Goal: Contribute content: Add original content to the website for others to see

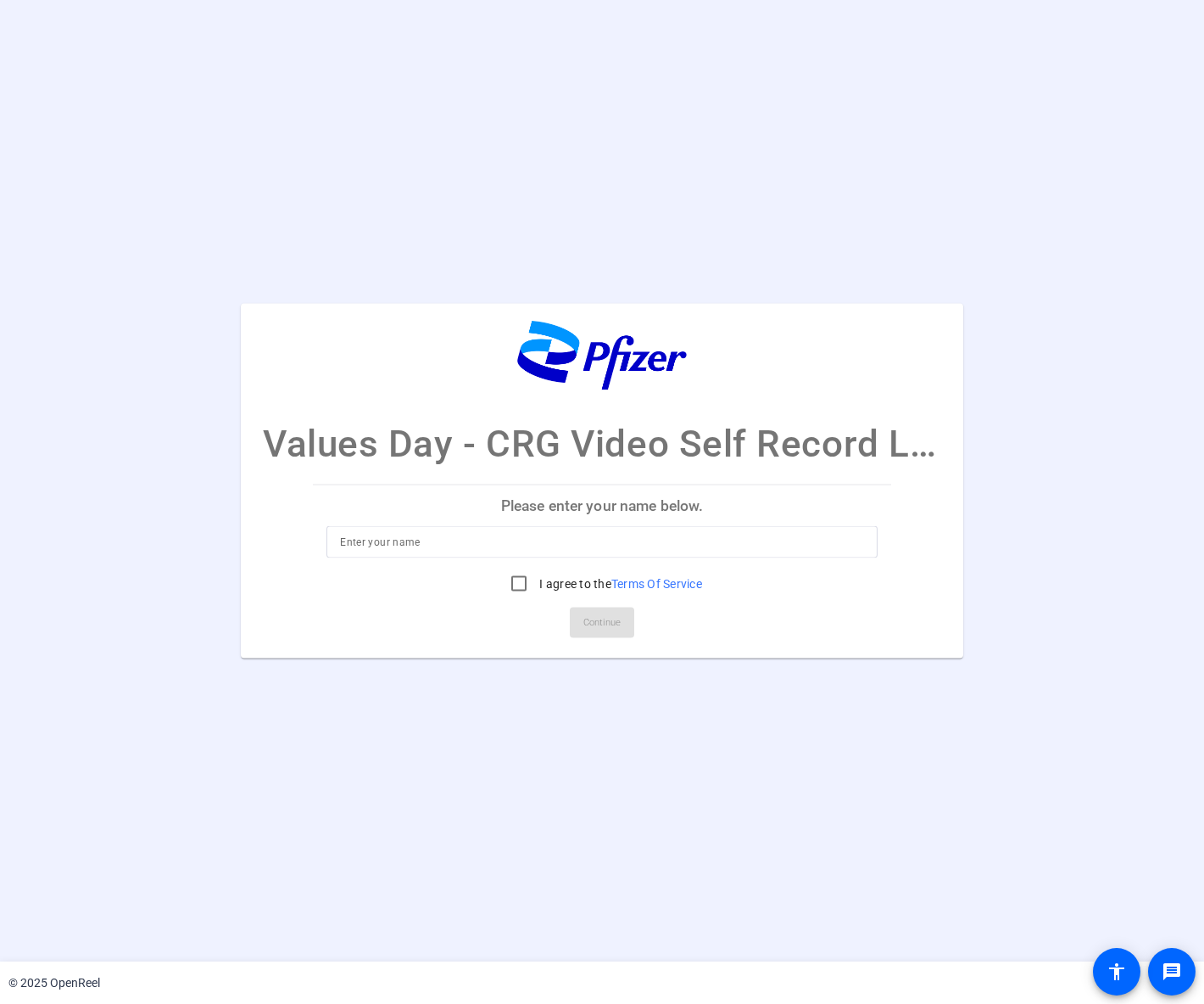
click at [480, 550] on input at bounding box center [602, 542] width 524 height 20
type input "[PERSON_NAME]"
click at [512, 579] on input "I agree to the Terms Of Service" at bounding box center [518, 583] width 34 height 34
checkbox input "true"
click at [603, 634] on span "Continue" at bounding box center [602, 623] width 38 height 25
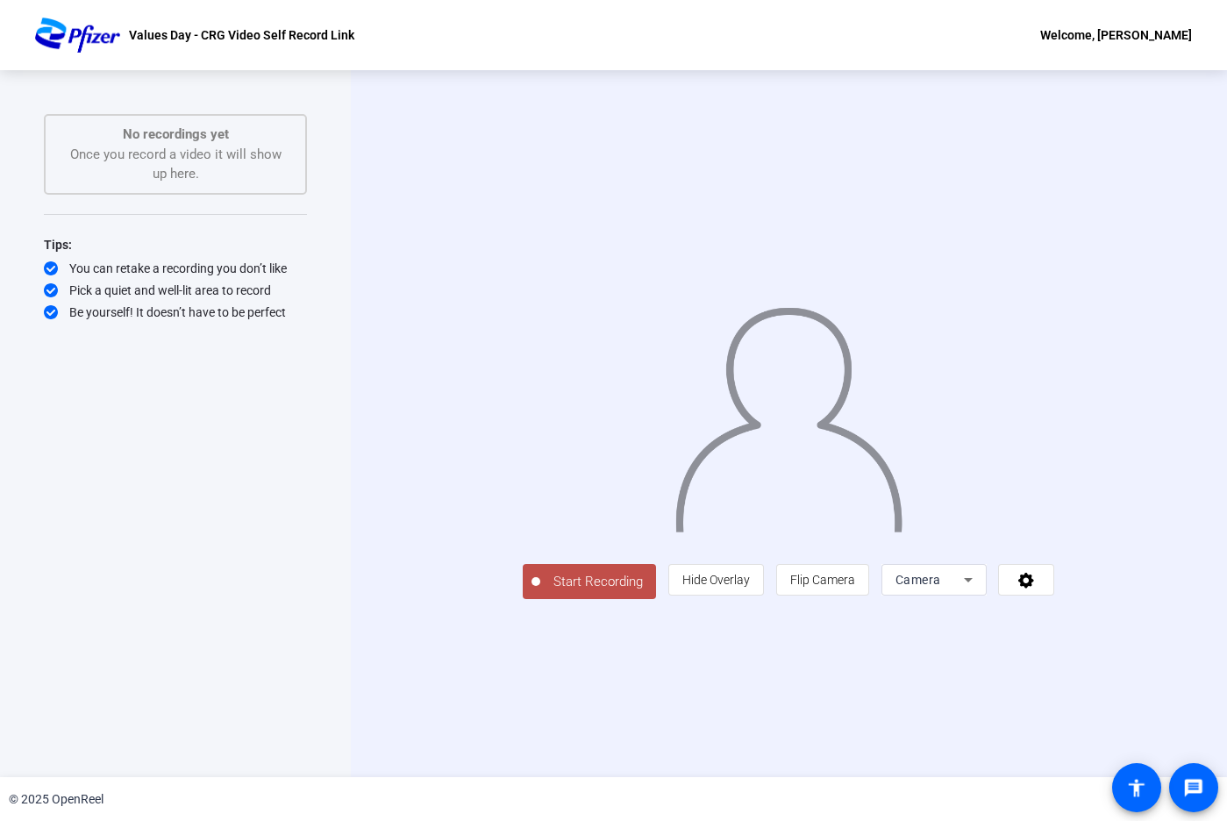
click at [941, 587] on span "Camera" at bounding box center [919, 580] width 46 height 14
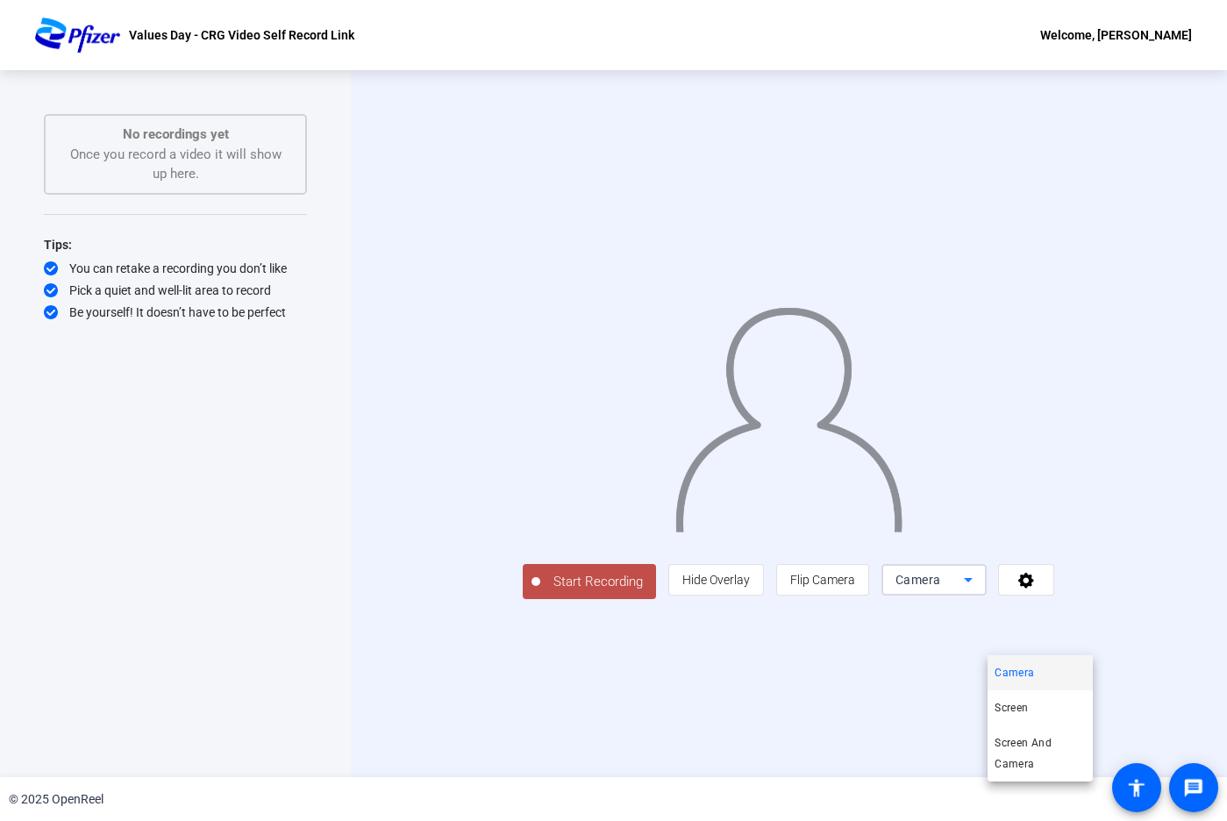
click at [1042, 641] on div at bounding box center [613, 410] width 1227 height 821
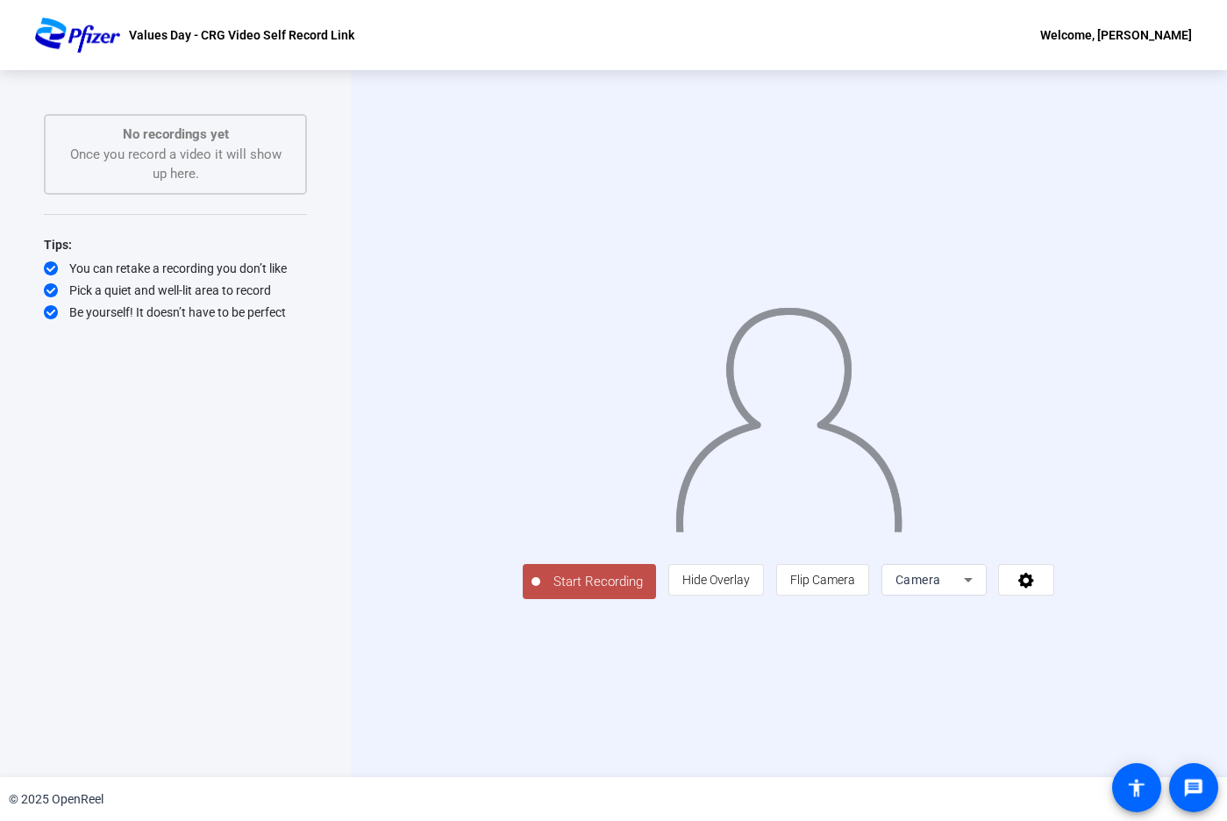
click at [964, 590] on div "Camera" at bounding box center [930, 579] width 68 height 21
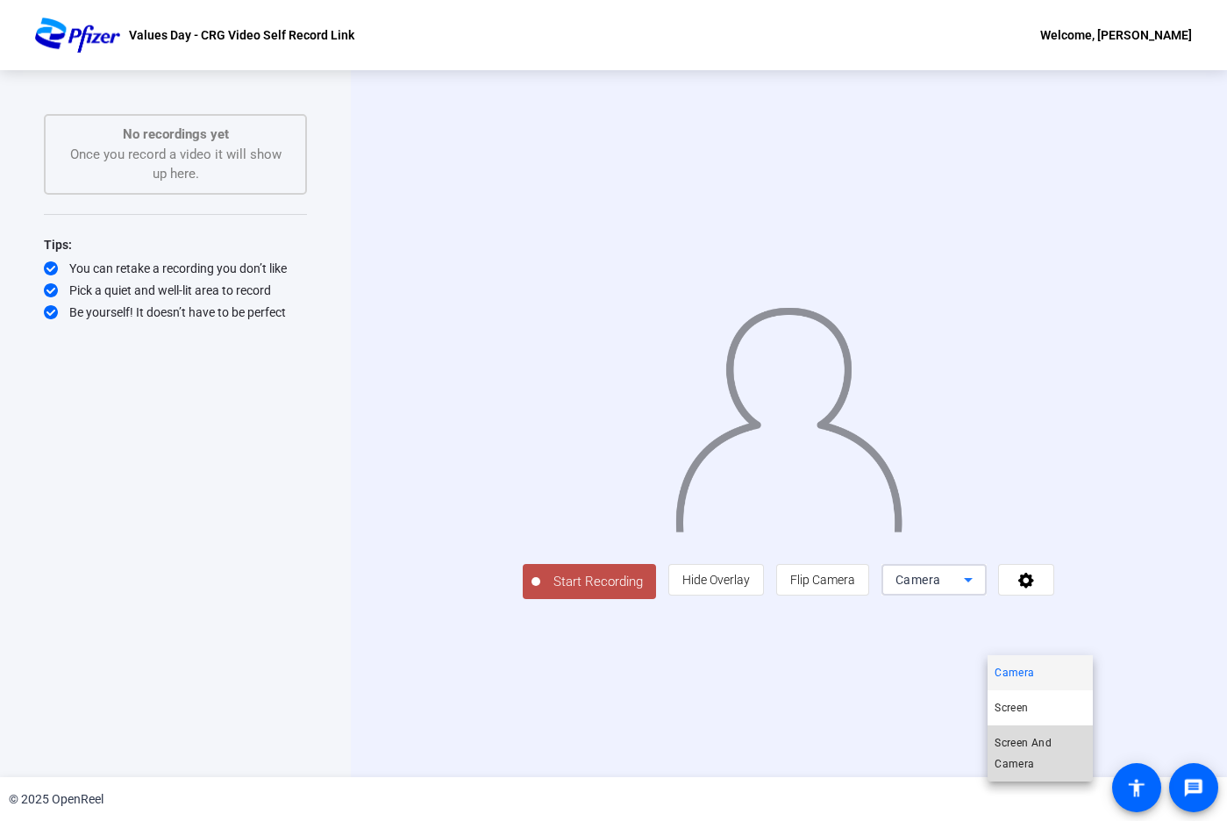
click at [1029, 730] on mat-option "Screen And Camera" at bounding box center [1040, 753] width 105 height 56
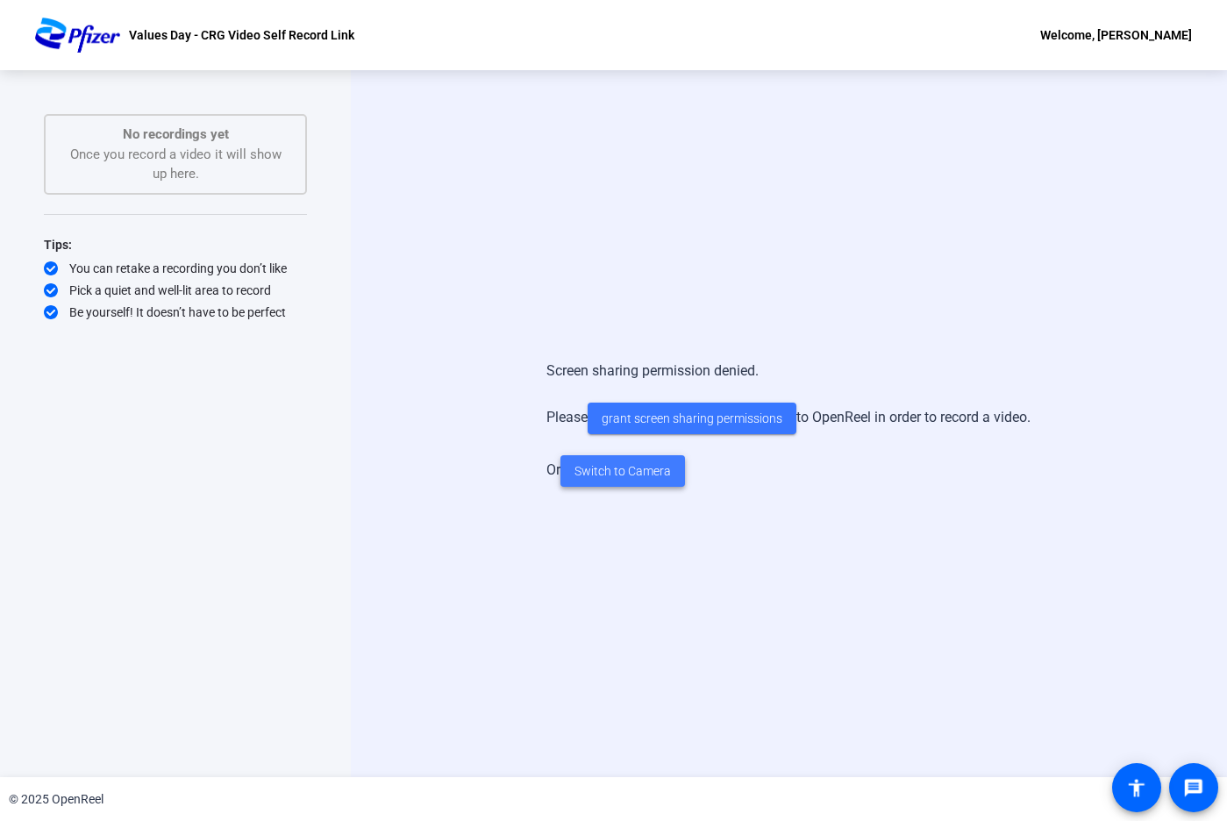
click at [632, 488] on span at bounding box center [622, 471] width 125 height 42
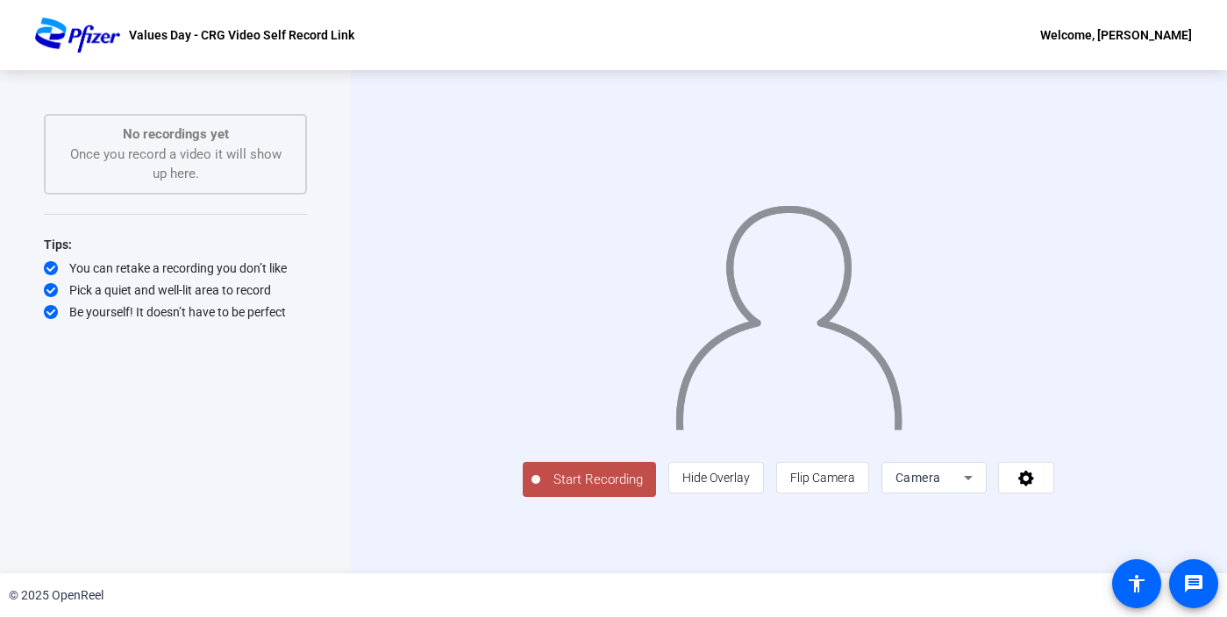
click at [760, 146] on div at bounding box center [789, 295] width 532 height 299
click at [1054, 146] on div at bounding box center [789, 295] width 532 height 299
click at [540, 490] on span "Start Recording" at bounding box center [598, 480] width 116 height 20
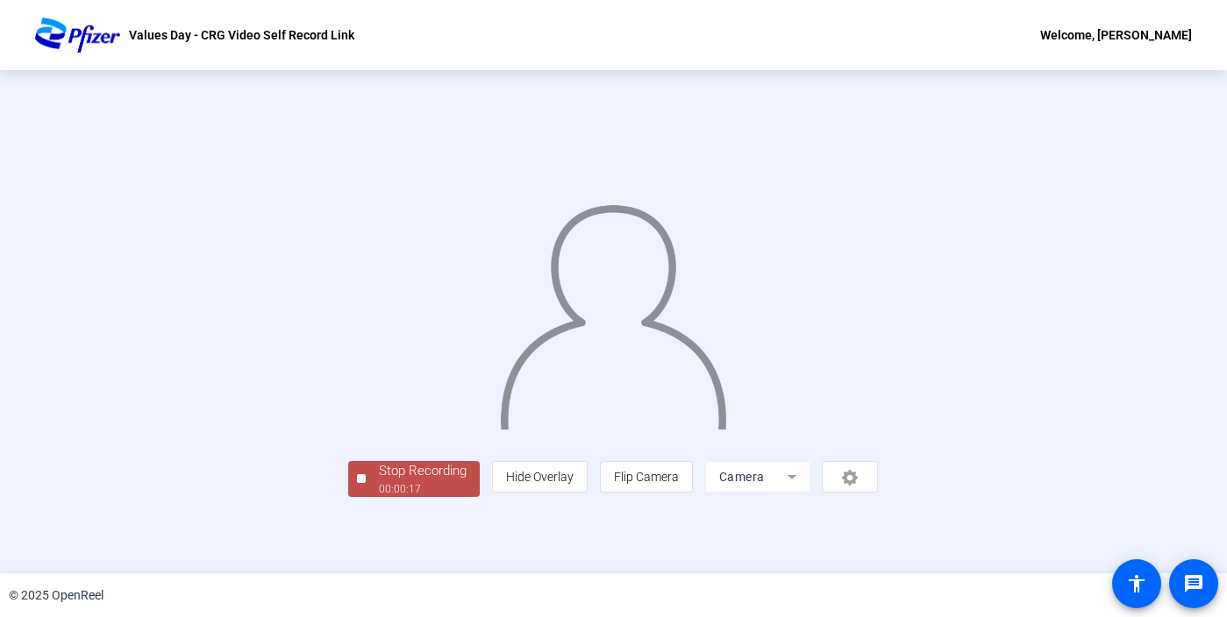
scroll to position [64, 0]
click at [182, 560] on div "Start Recording No recordings yet Once you record a video it will show up here.…" at bounding box center [613, 321] width 1227 height 503
click at [379, 497] on div "00:00:19" at bounding box center [423, 490] width 88 height 16
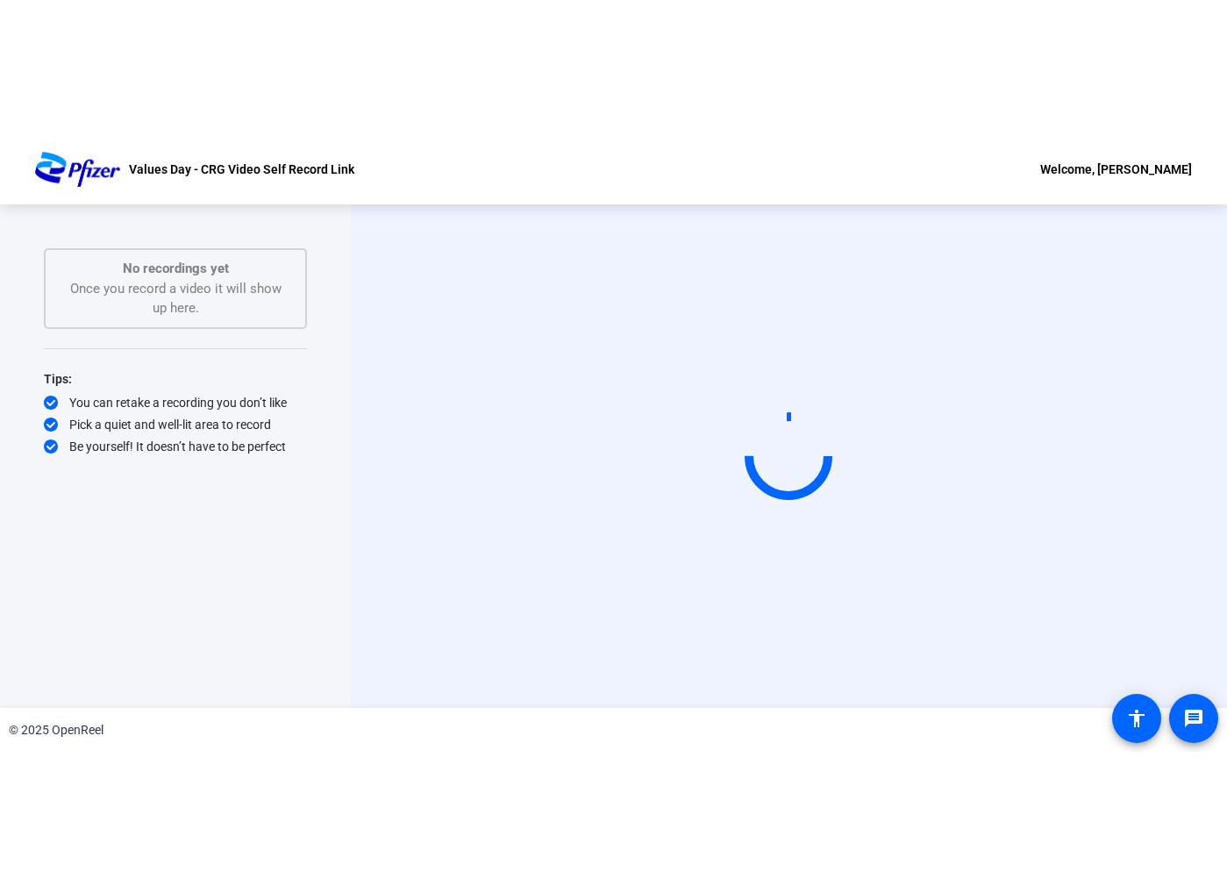
scroll to position [0, 0]
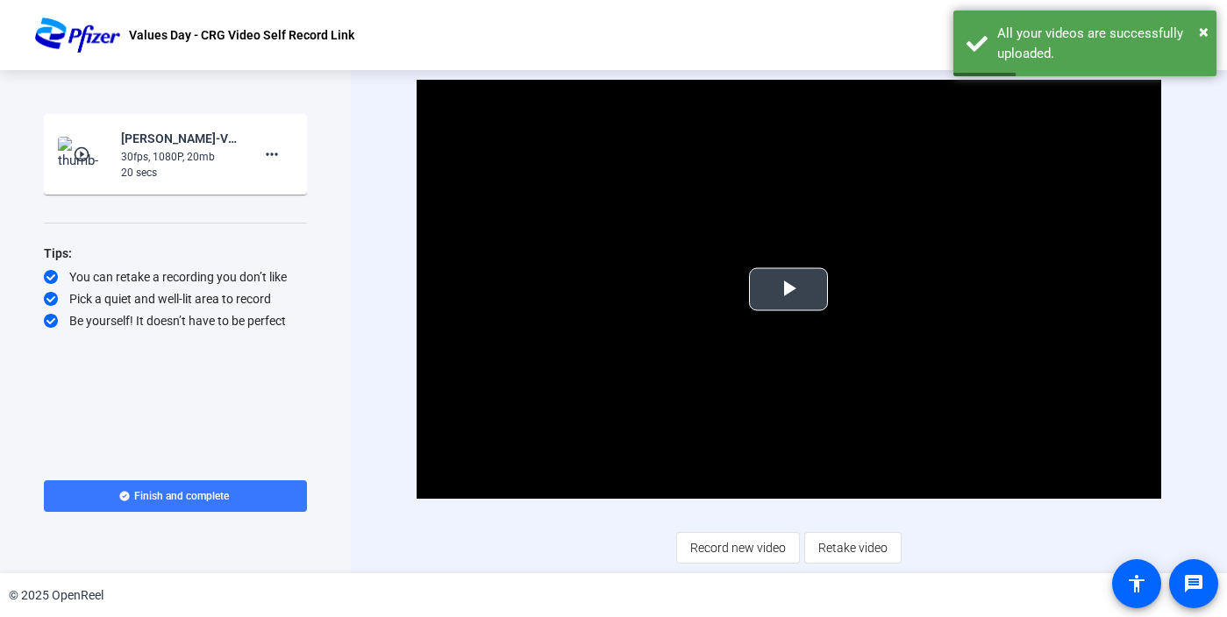
click at [789, 289] on span "Video Player" at bounding box center [789, 289] width 0 height 0
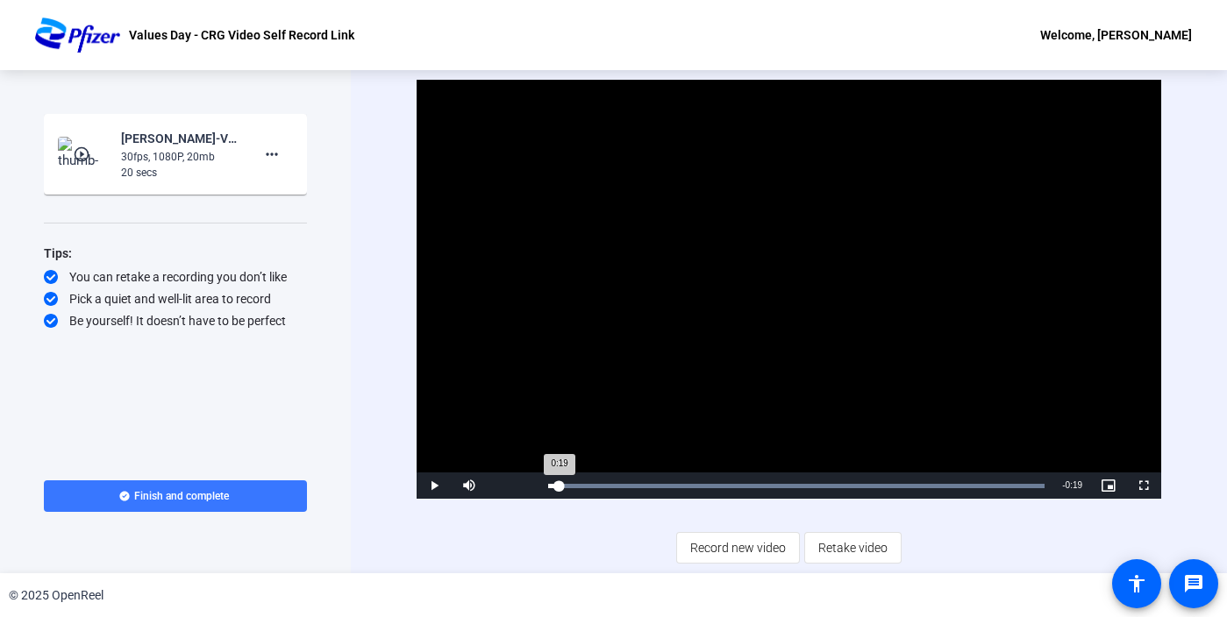
click at [560, 489] on div "Loaded : 100.00% 0:00 0:19" at bounding box center [796, 486] width 514 height 26
click at [439, 486] on span "Video Player" at bounding box center [434, 486] width 35 height 0
click at [417, 486] on span "Video Player" at bounding box center [434, 486] width 35 height 0
click at [428, 486] on span "Video Player" at bounding box center [434, 486] width 35 height 0
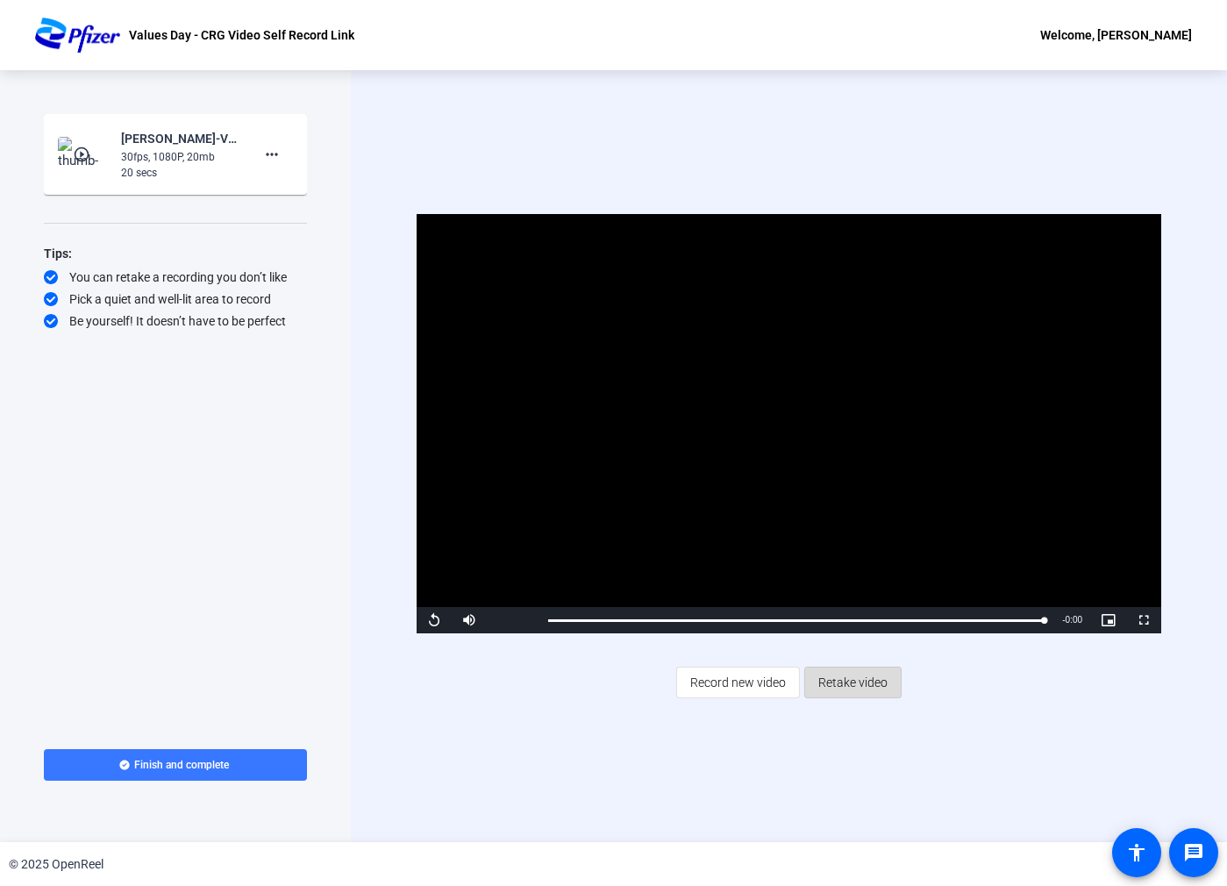
click at [840, 689] on span "Retake video" at bounding box center [852, 682] width 69 height 33
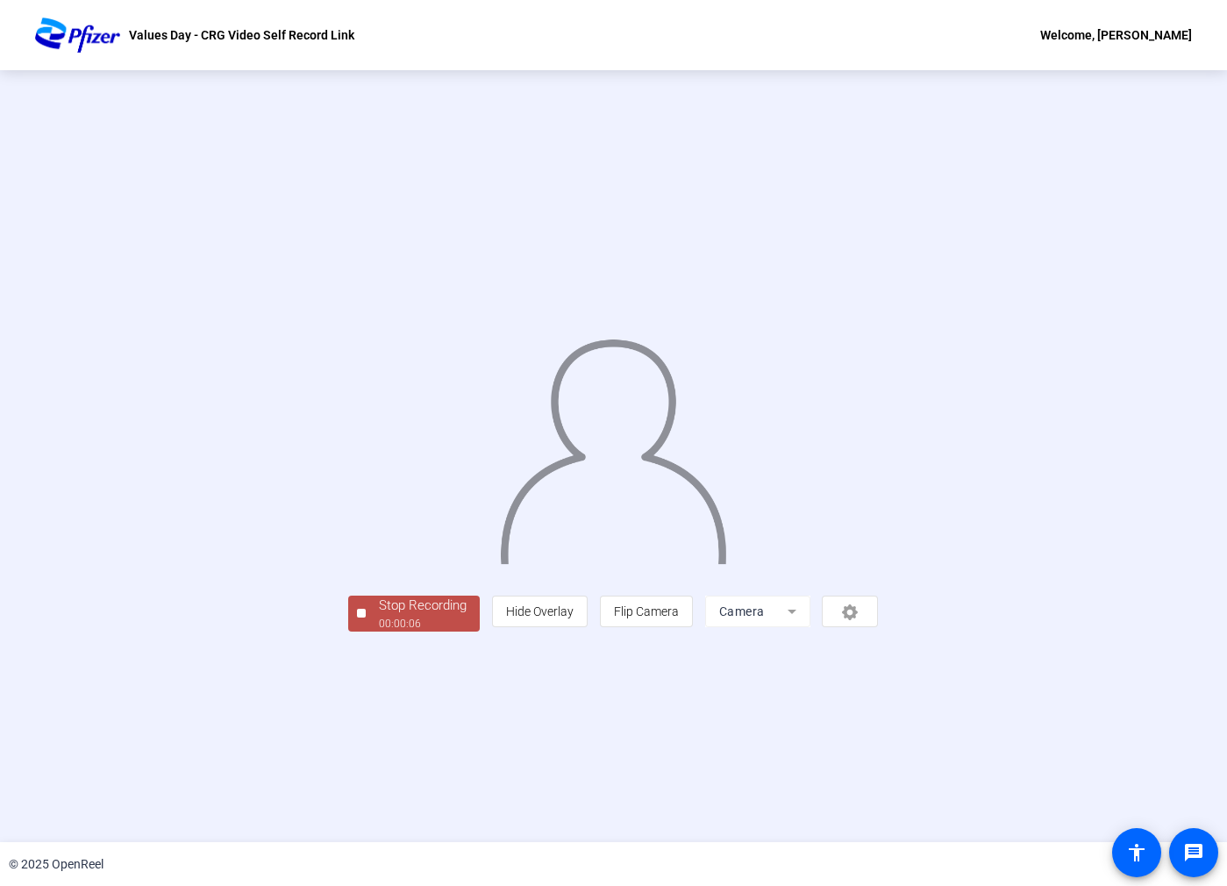
click at [379, 616] on div "Stop Recording" at bounding box center [423, 606] width 88 height 20
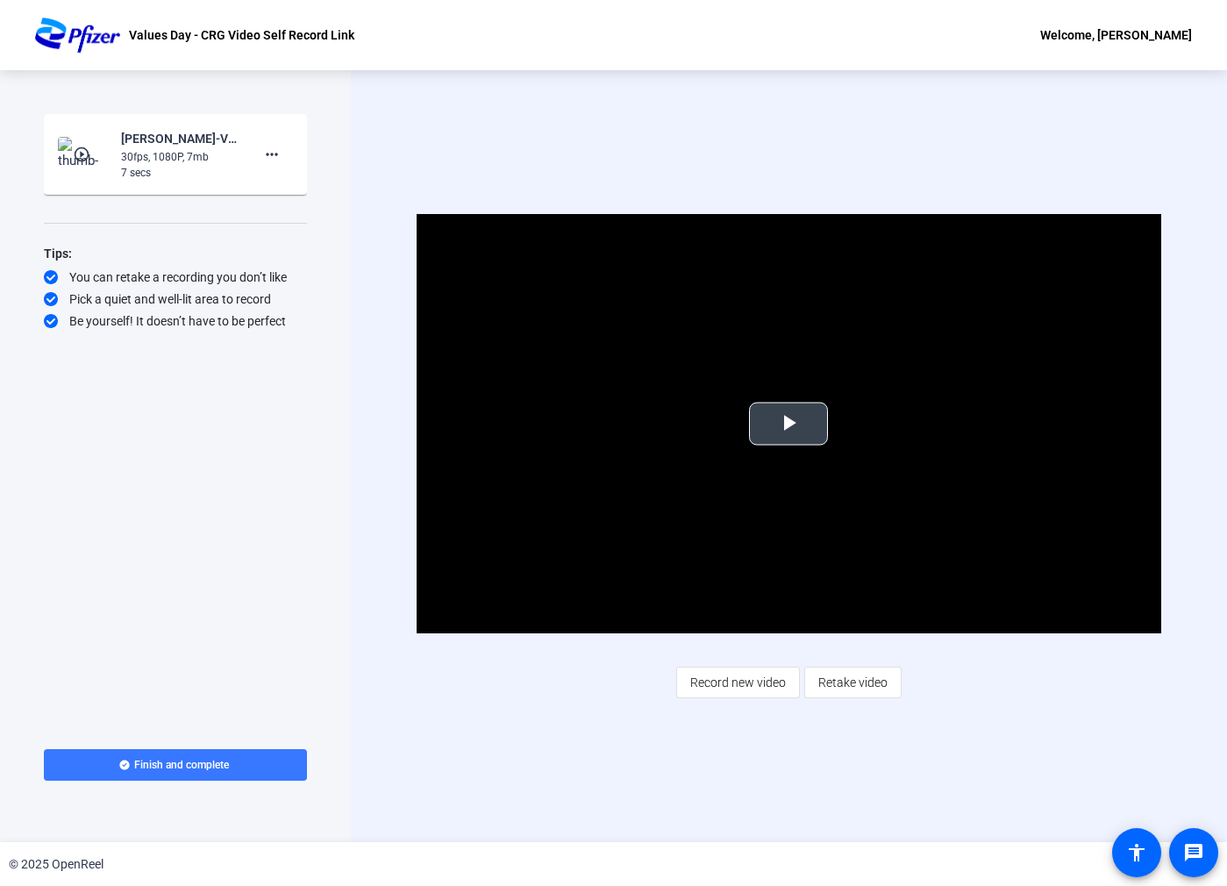
drag, startPoint x: 813, startPoint y: 425, endPoint x: 815, endPoint y: 456, distance: 31.6
click at [789, 424] on span "Video Player" at bounding box center [789, 424] width 0 height 0
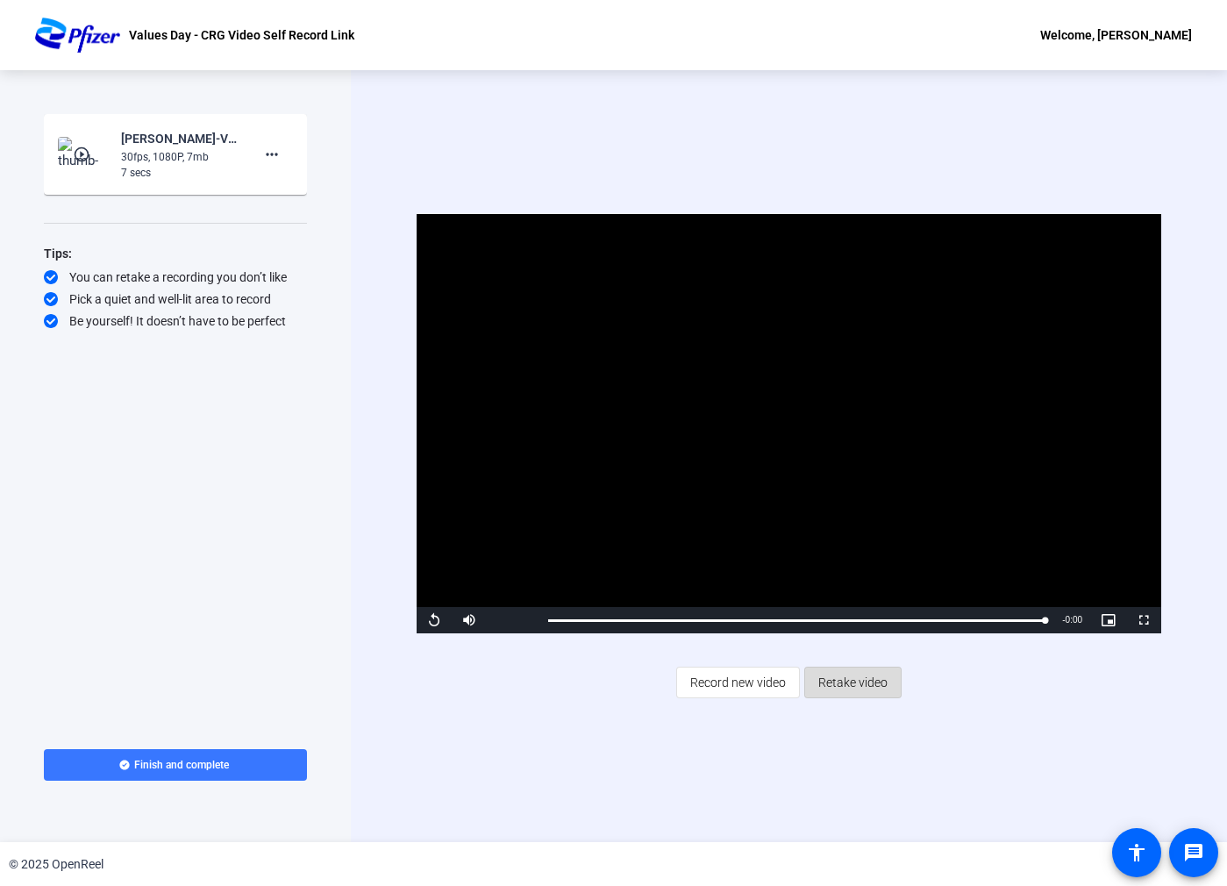
click at [877, 691] on span "Retake video" at bounding box center [852, 682] width 69 height 33
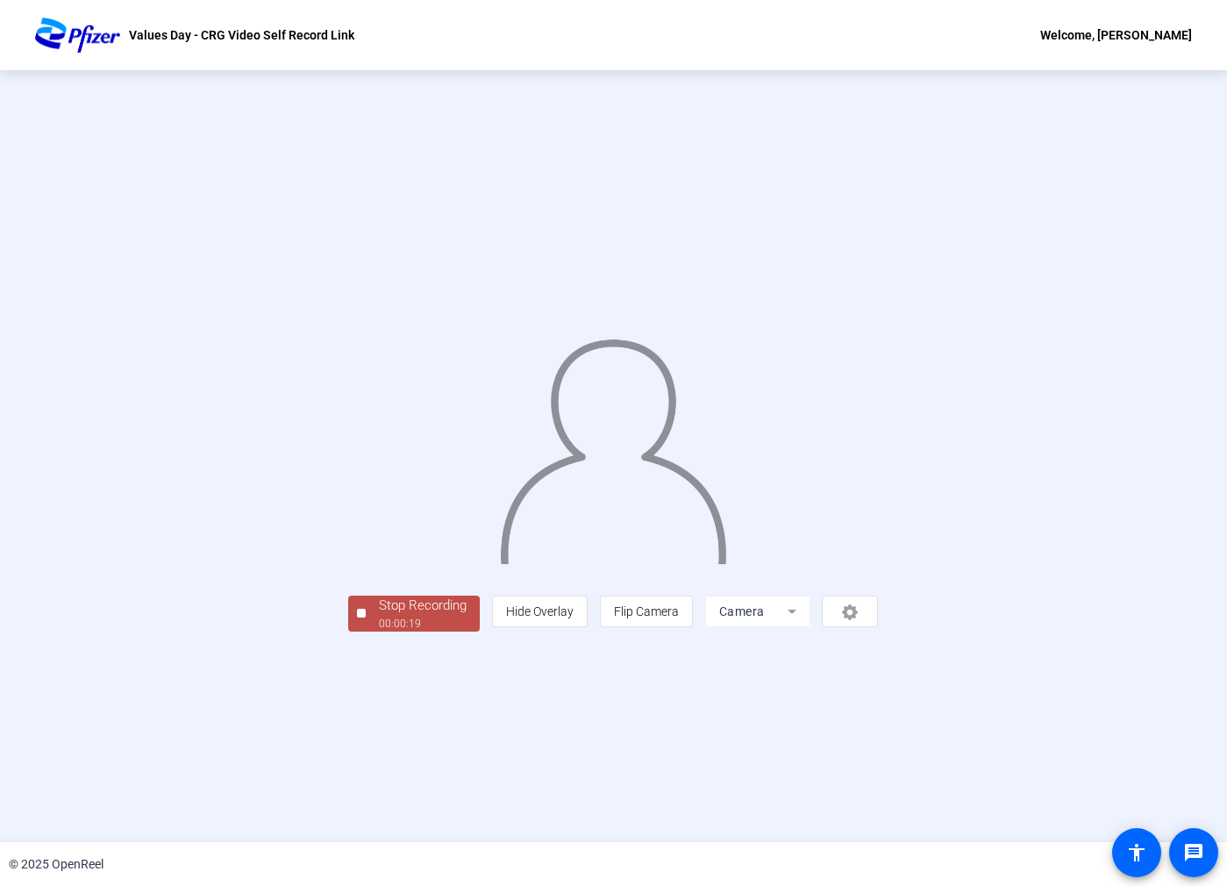
click at [379, 616] on div "Stop Recording" at bounding box center [423, 606] width 88 height 20
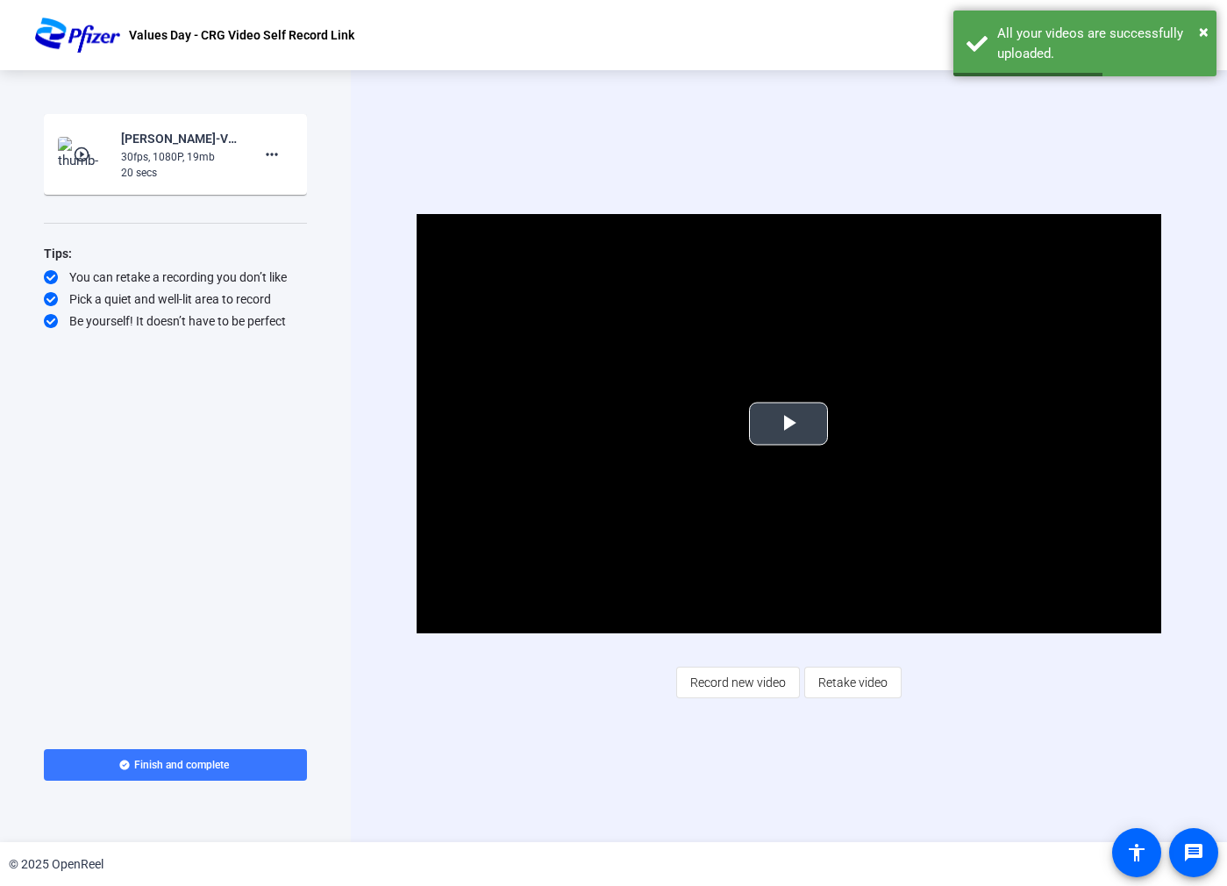
click at [789, 424] on span "Video Player" at bounding box center [789, 424] width 0 height 0
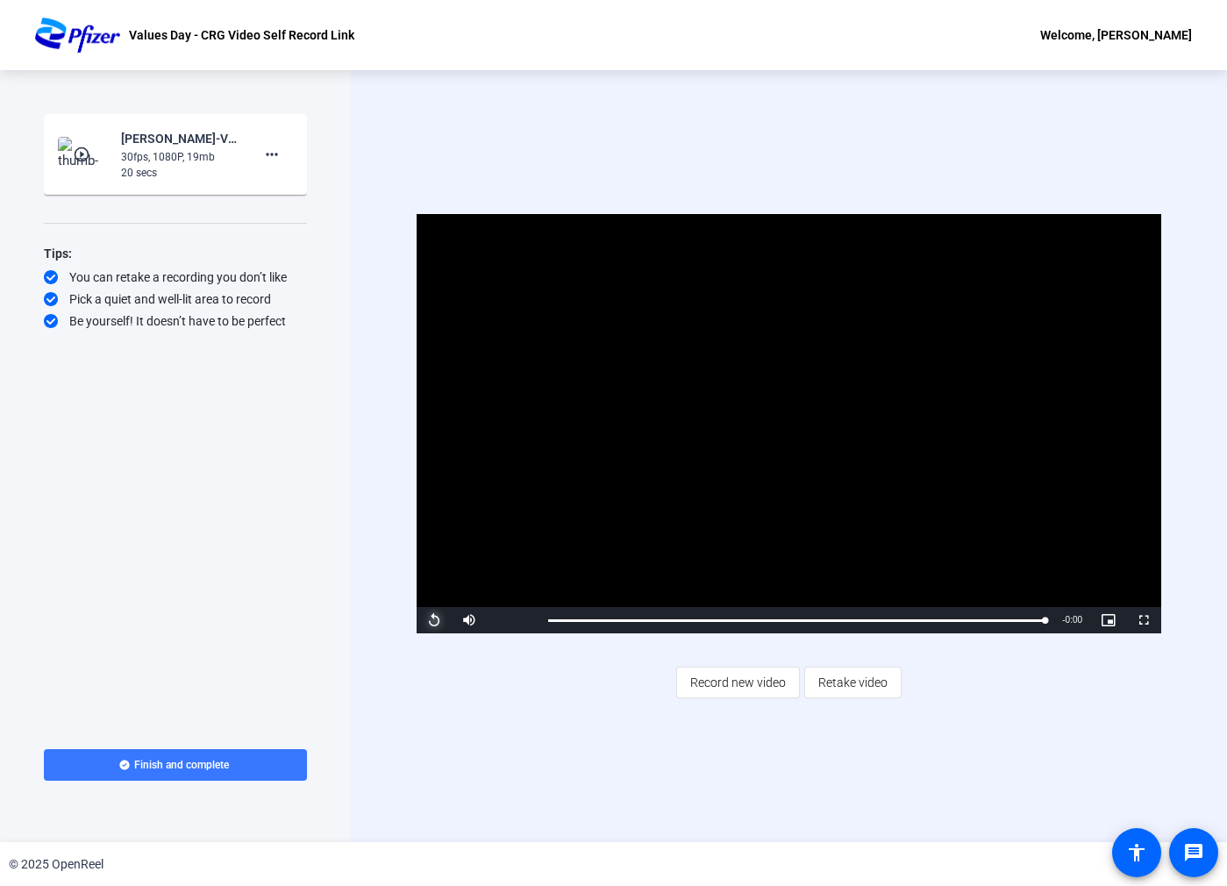
click at [423, 620] on span "Video Player" at bounding box center [434, 620] width 35 height 0
click at [434, 620] on span "Video Player" at bounding box center [434, 620] width 35 height 0
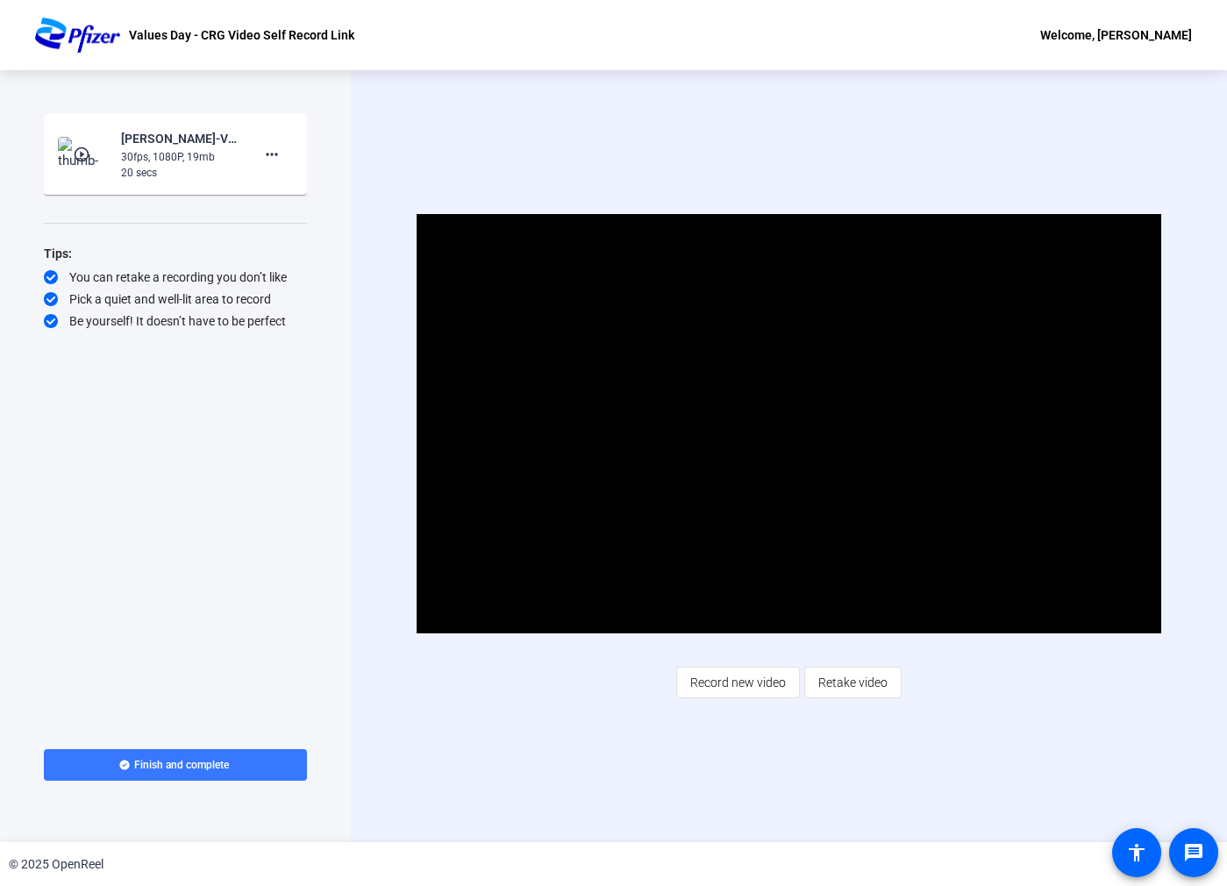
drag, startPoint x: 628, startPoint y: 756, endPoint x: 637, endPoint y: 761, distance: 10.2
click at [629, 757] on div "Video Player is loading. Play Video Pause Mute 5% Current Time 0:10 / Duration …" at bounding box center [789, 456] width 876 height 772
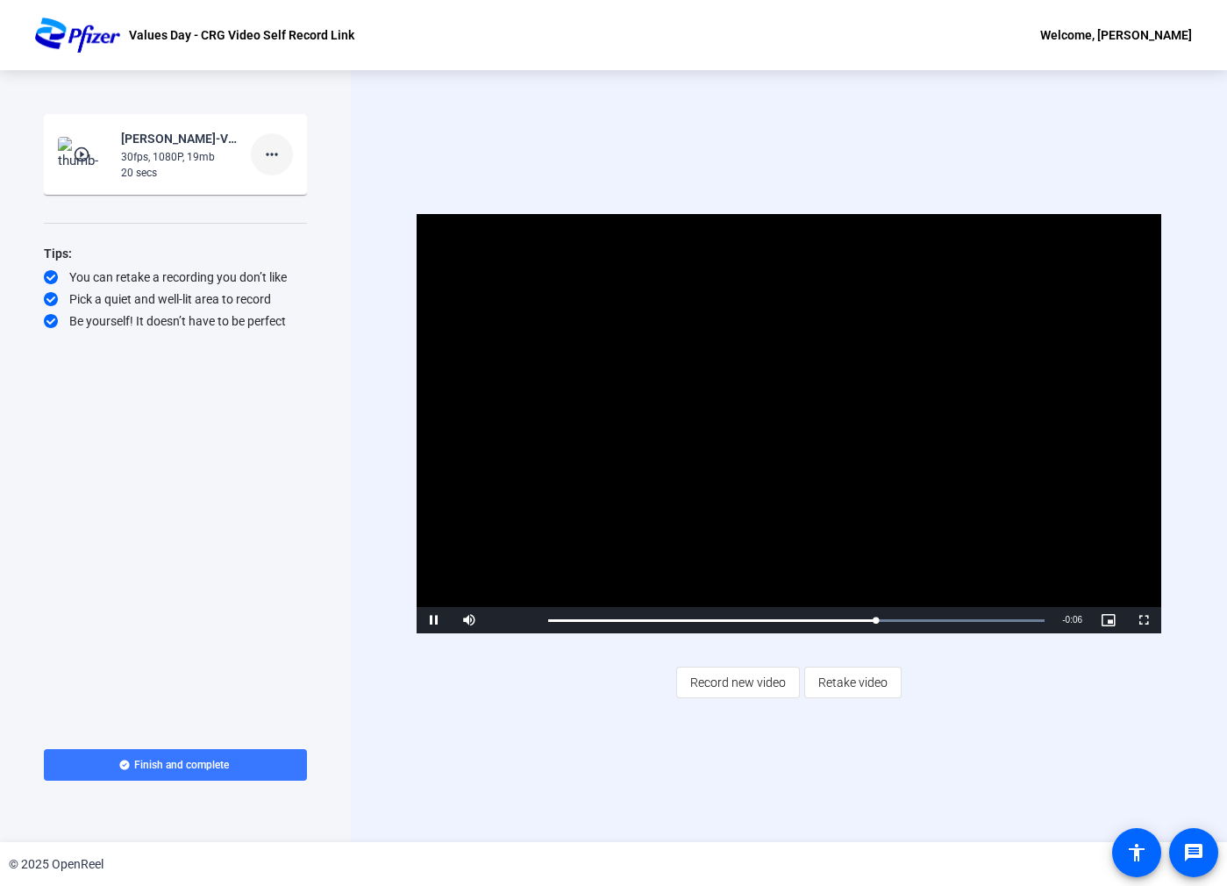
click at [273, 140] on span at bounding box center [272, 154] width 42 height 42
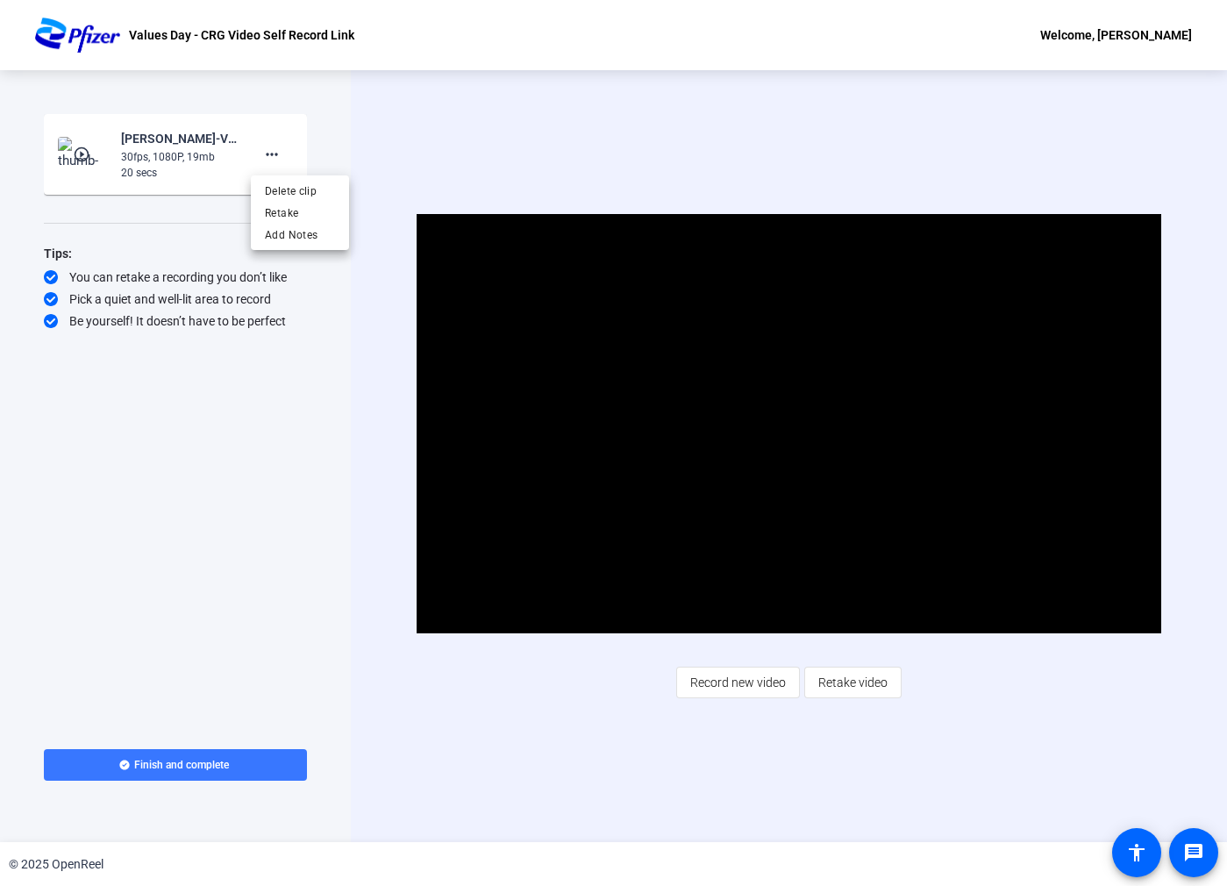
click at [640, 182] on div at bounding box center [613, 443] width 1227 height 886
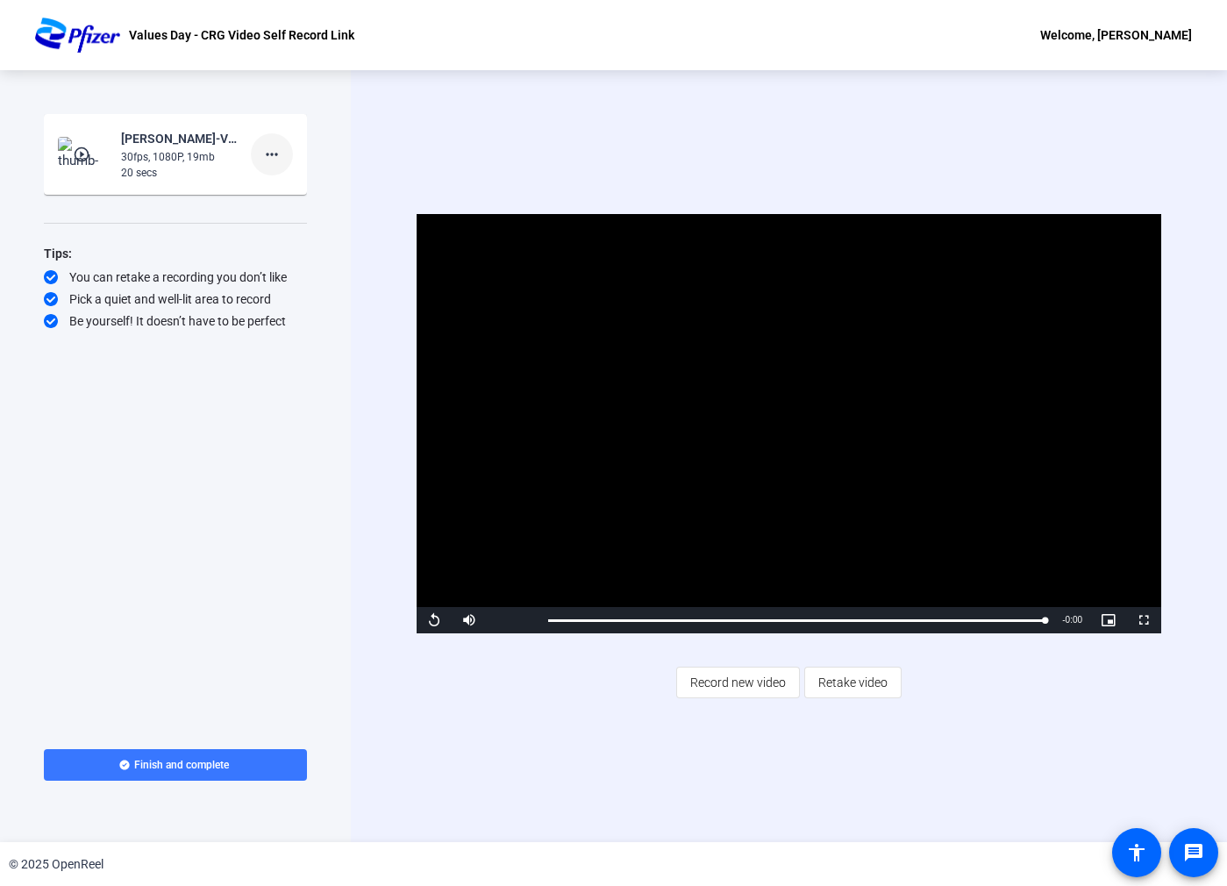
click at [275, 153] on mat-icon "more_horiz" at bounding box center [271, 154] width 21 height 21
click at [386, 153] on div at bounding box center [613, 443] width 1227 height 886
click at [433, 620] on span "Video Player" at bounding box center [434, 620] width 35 height 0
click at [444, 620] on span "Video Player" at bounding box center [434, 620] width 35 height 0
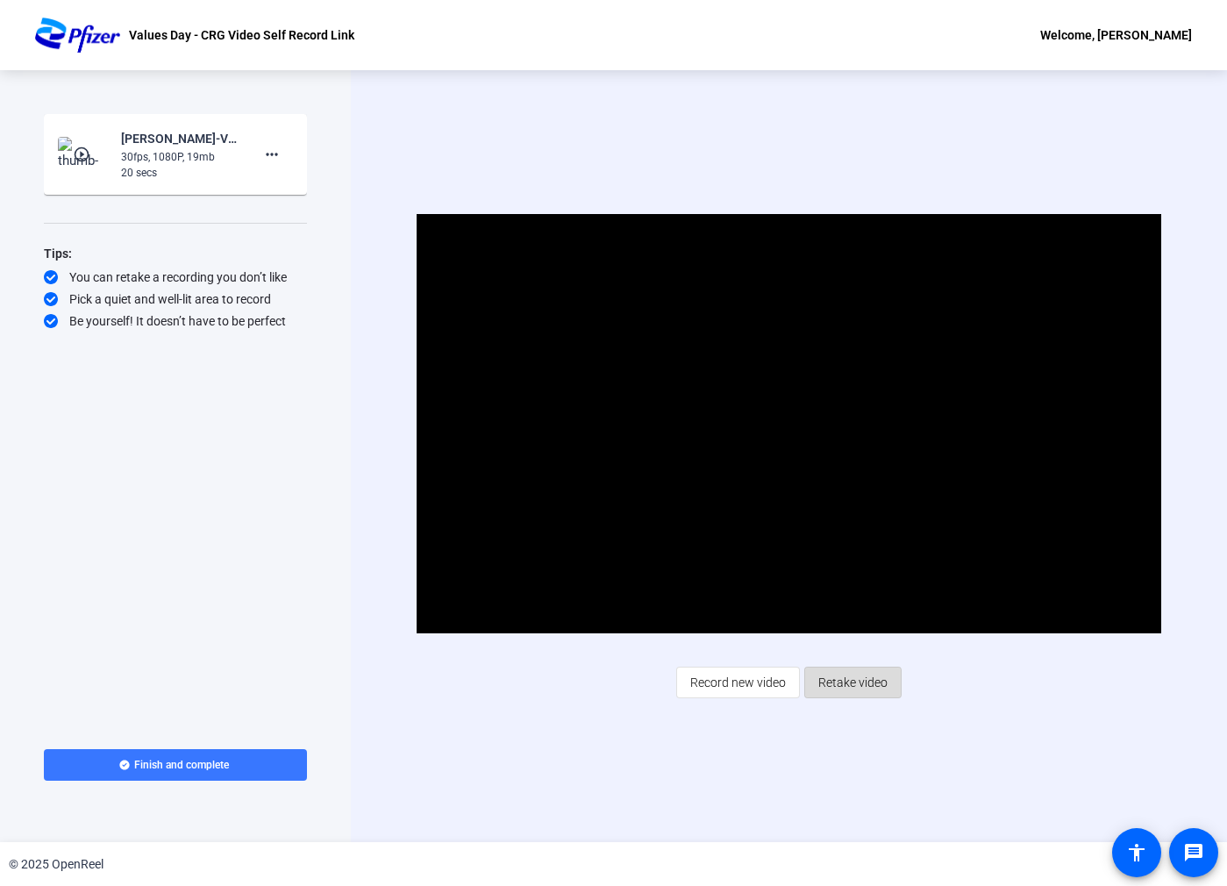
click at [807, 682] on span at bounding box center [853, 682] width 96 height 42
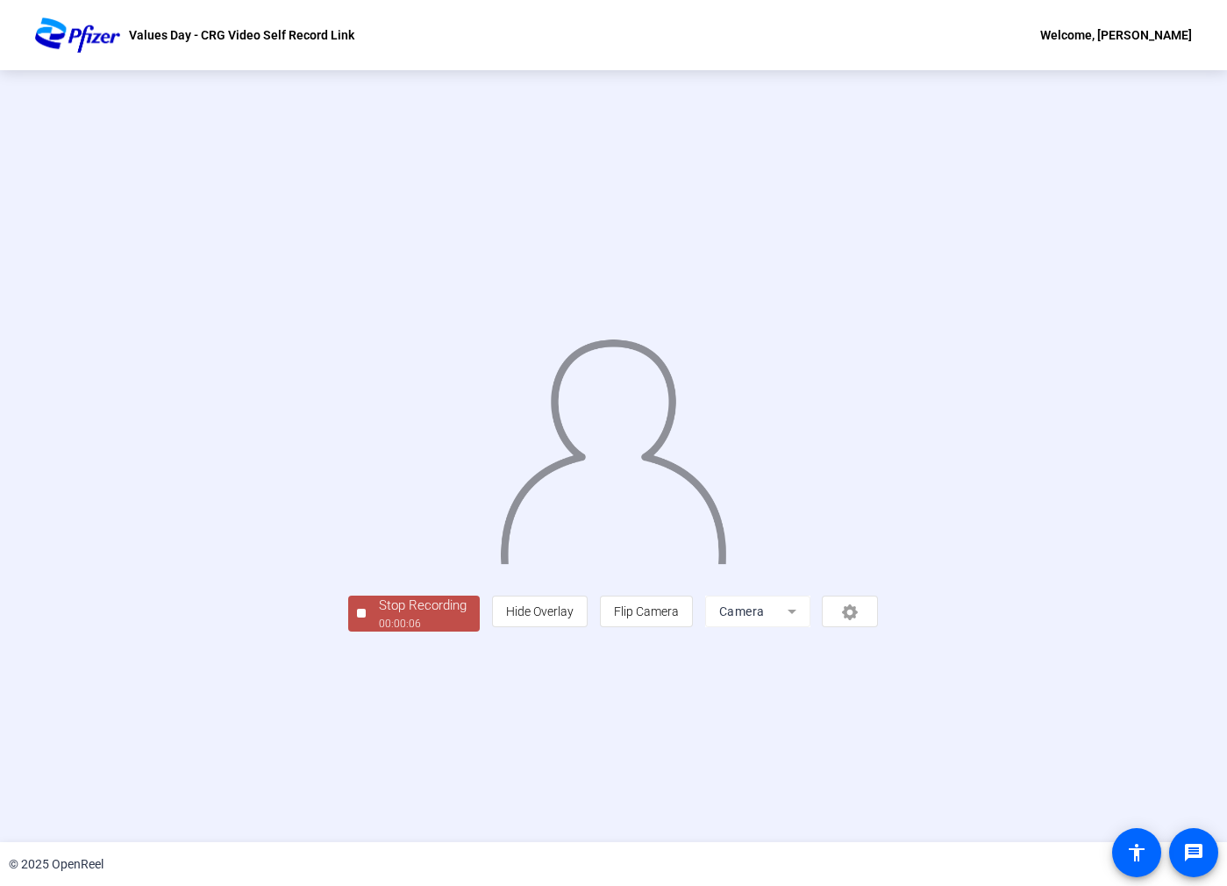
click at [379, 632] on div "00:00:06" at bounding box center [423, 624] width 88 height 16
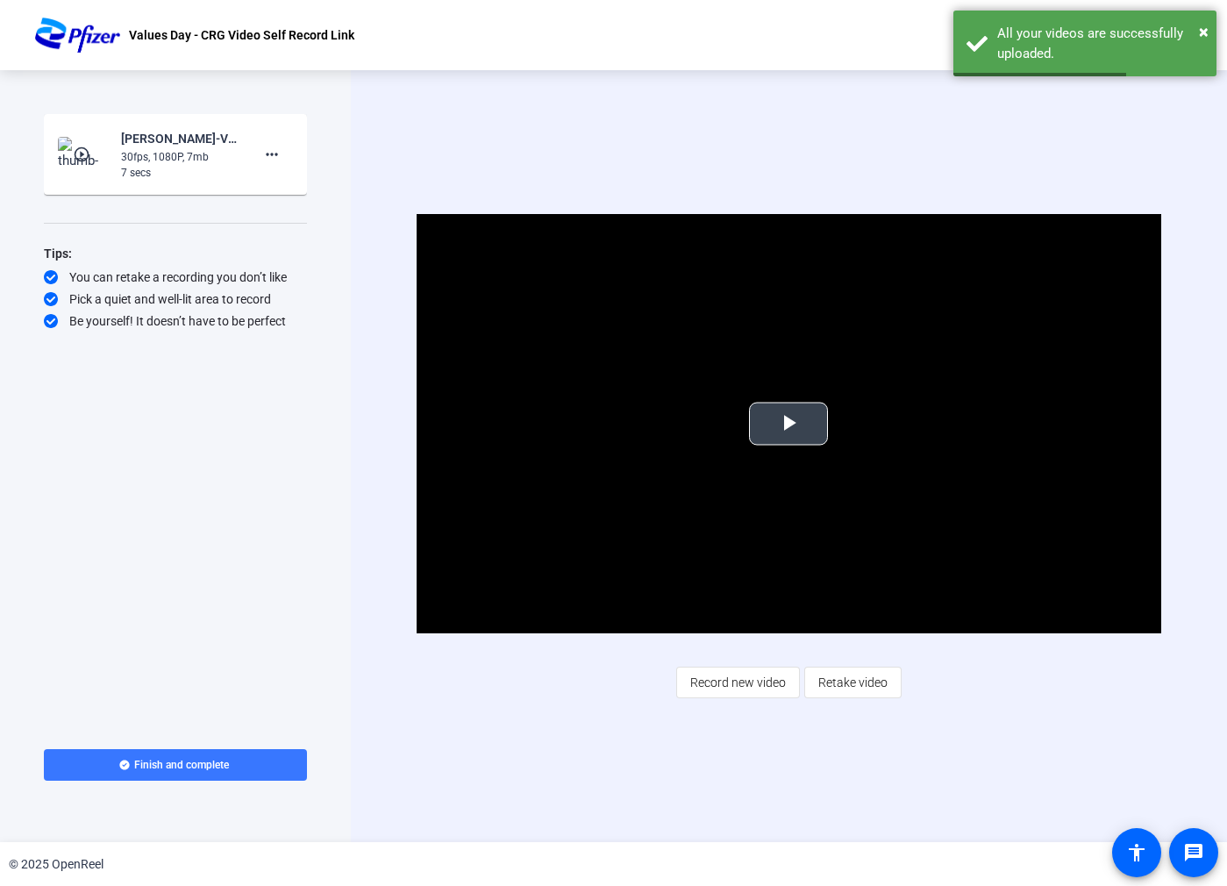
click at [789, 424] on span "Video Player" at bounding box center [789, 424] width 0 height 0
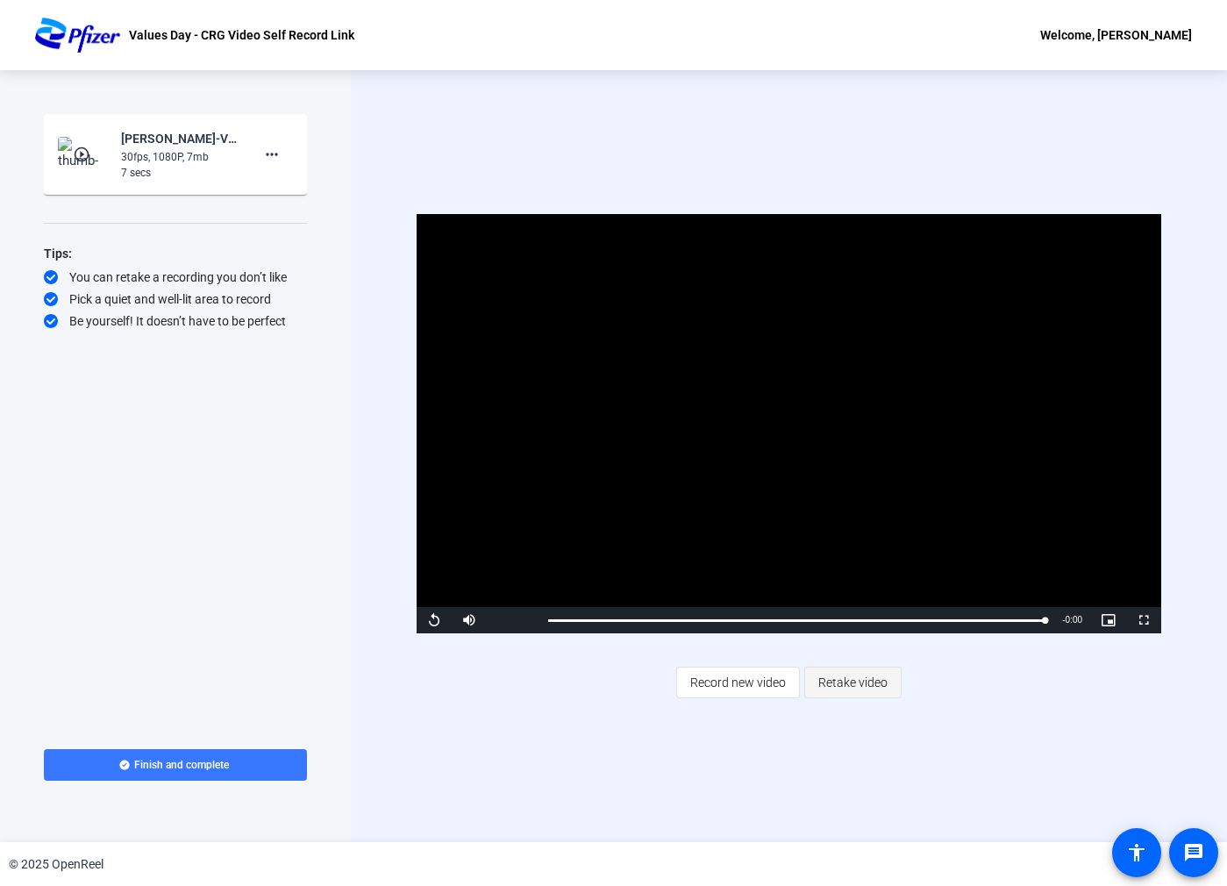
click at [826, 677] on span "Retake video" at bounding box center [852, 682] width 69 height 33
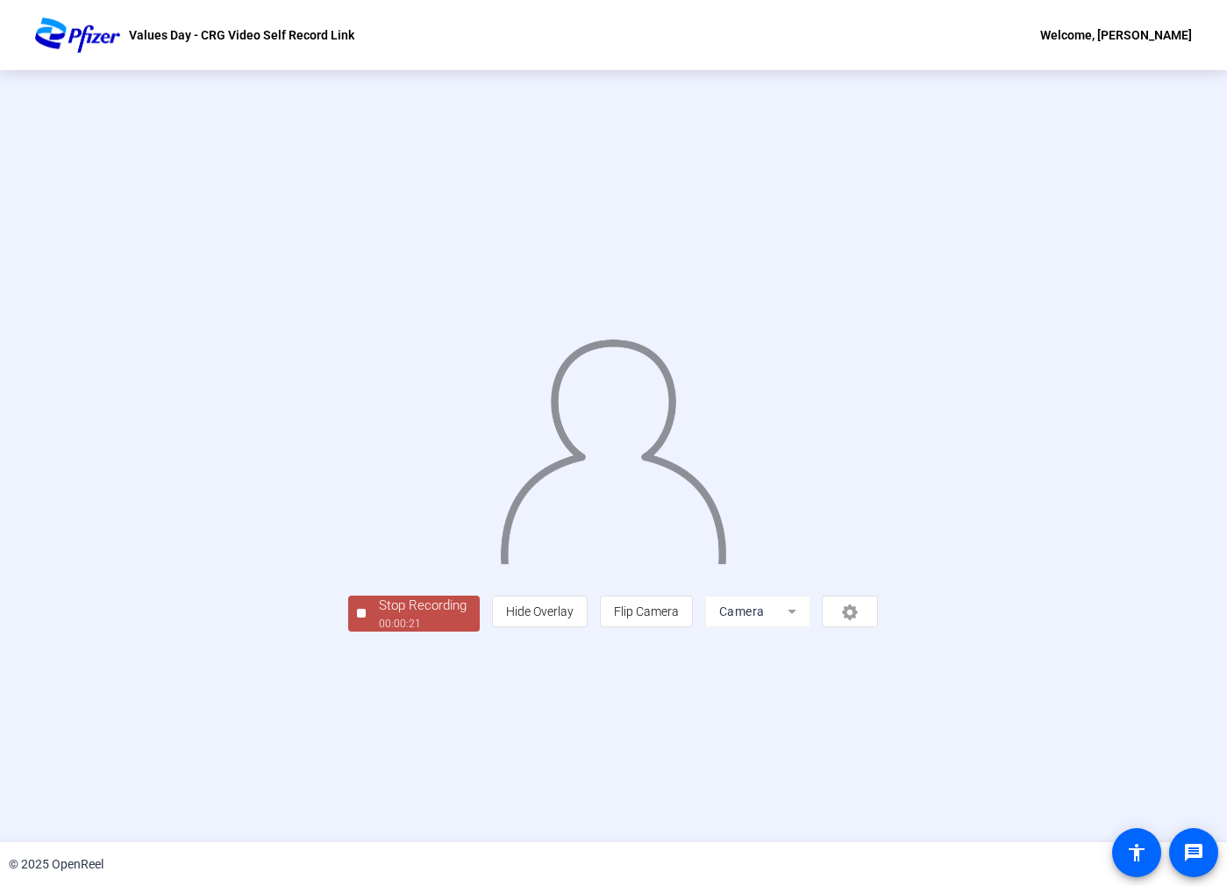
click at [348, 632] on div "Stop Recording 00:00:21 person Hide Overlay flip Flip Camera Camera" at bounding box center [613, 457] width 530 height 350
click at [379, 616] on div "Stop Recording" at bounding box center [423, 606] width 88 height 20
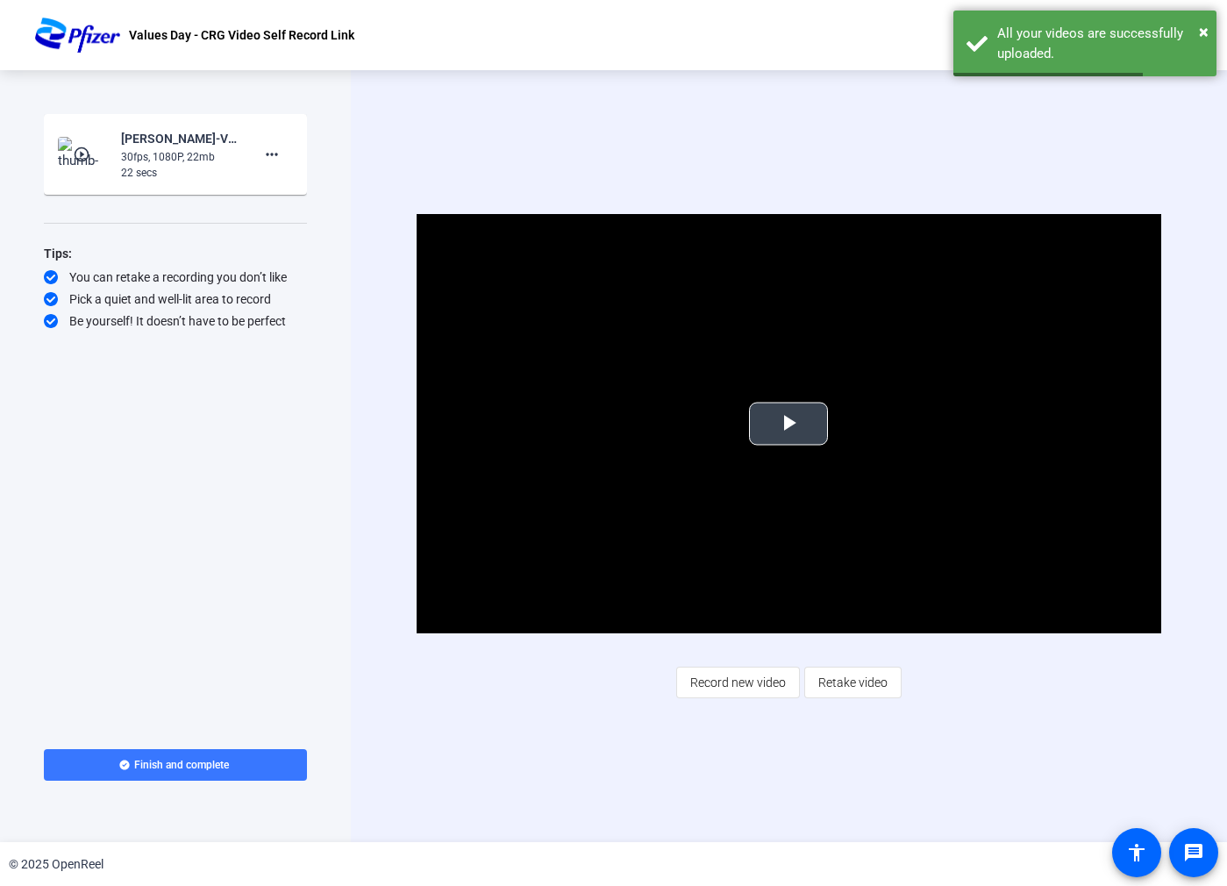
click at [830, 431] on video "Video Player" at bounding box center [789, 423] width 745 height 419
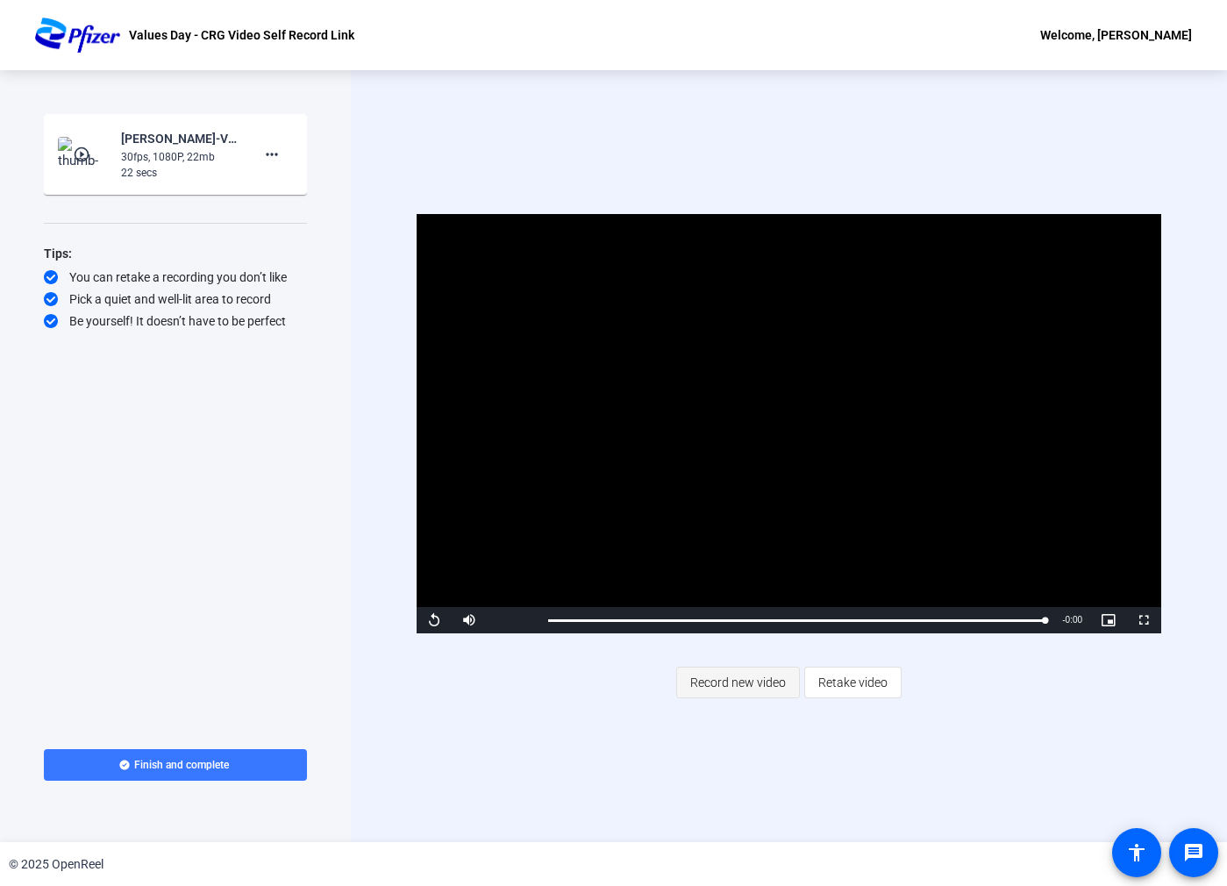
click at [774, 686] on span "Record new video" at bounding box center [738, 682] width 96 height 33
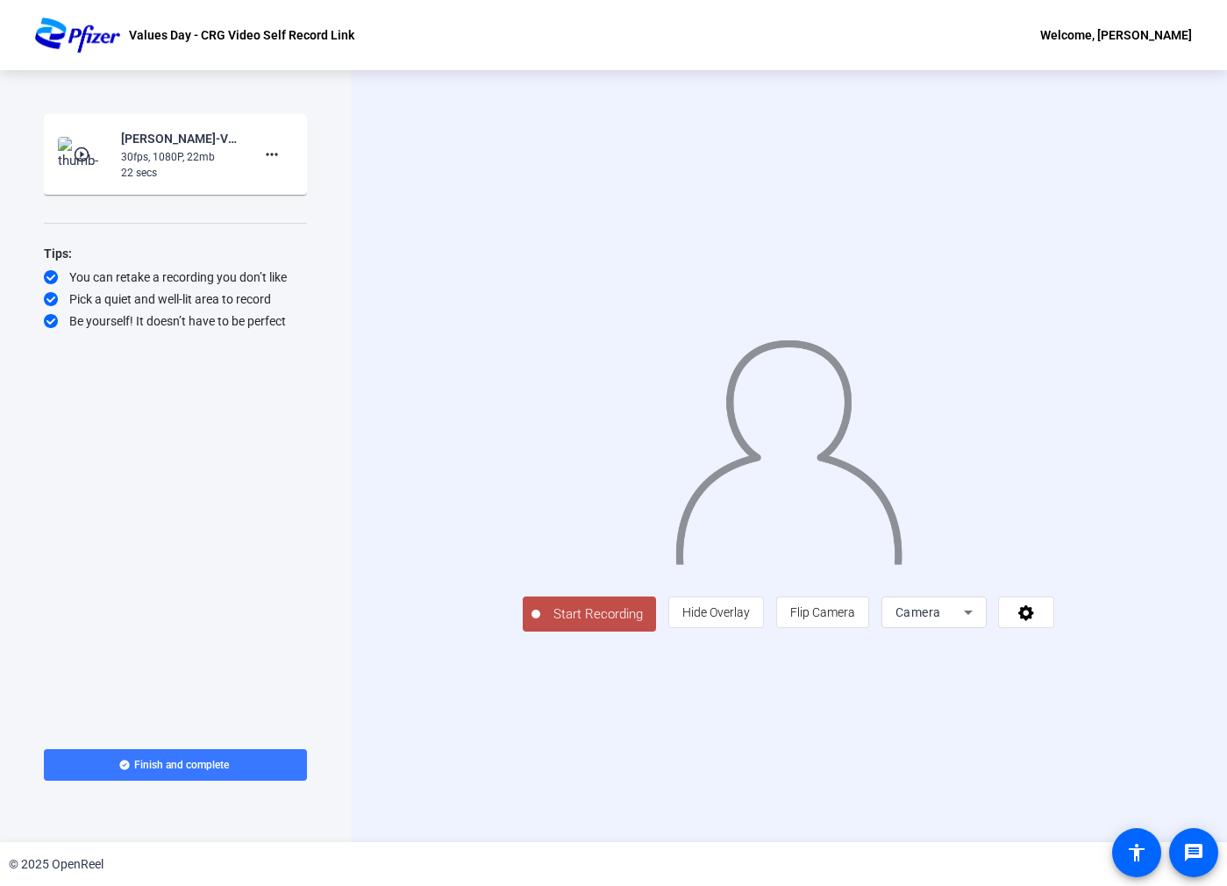
click at [540, 624] on span "Start Recording" at bounding box center [598, 614] width 116 height 20
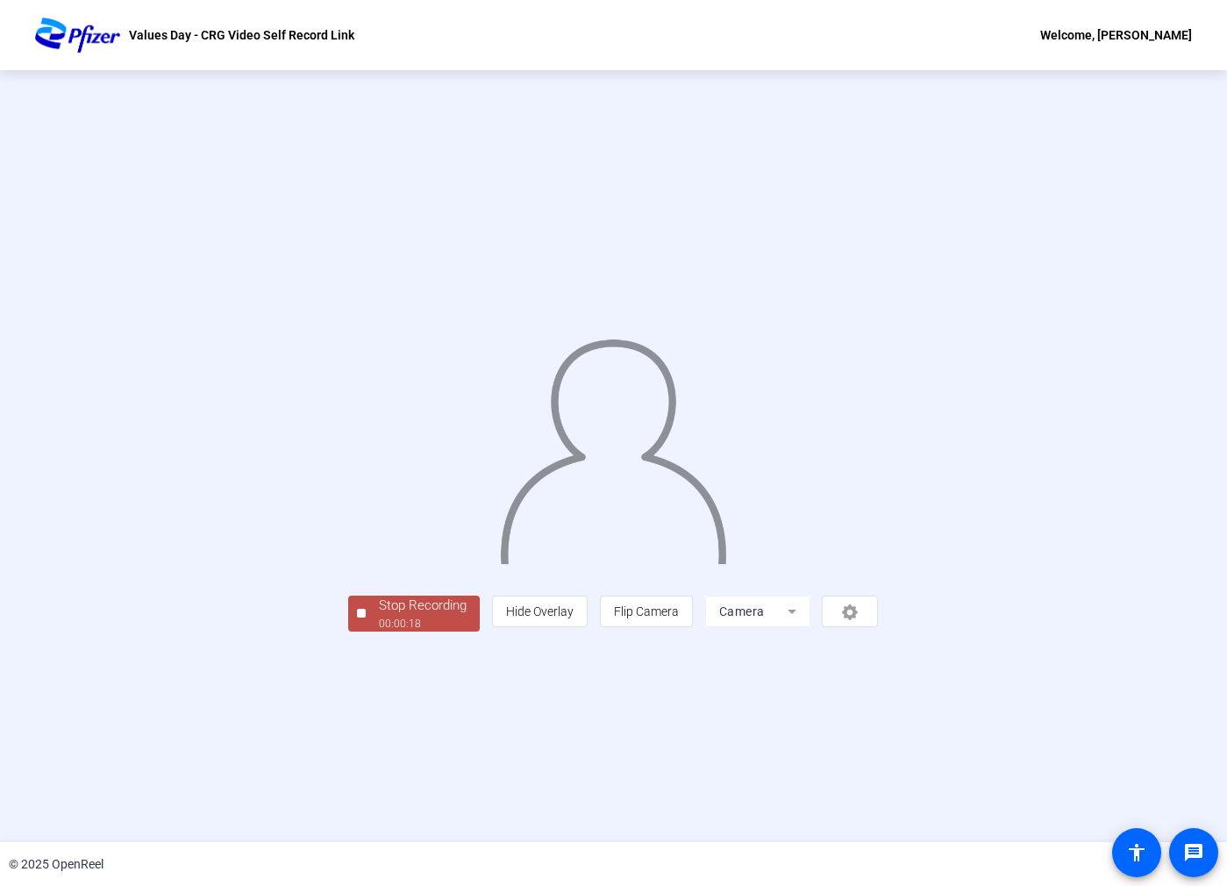
click at [379, 616] on div "Stop Recording" at bounding box center [423, 606] width 88 height 20
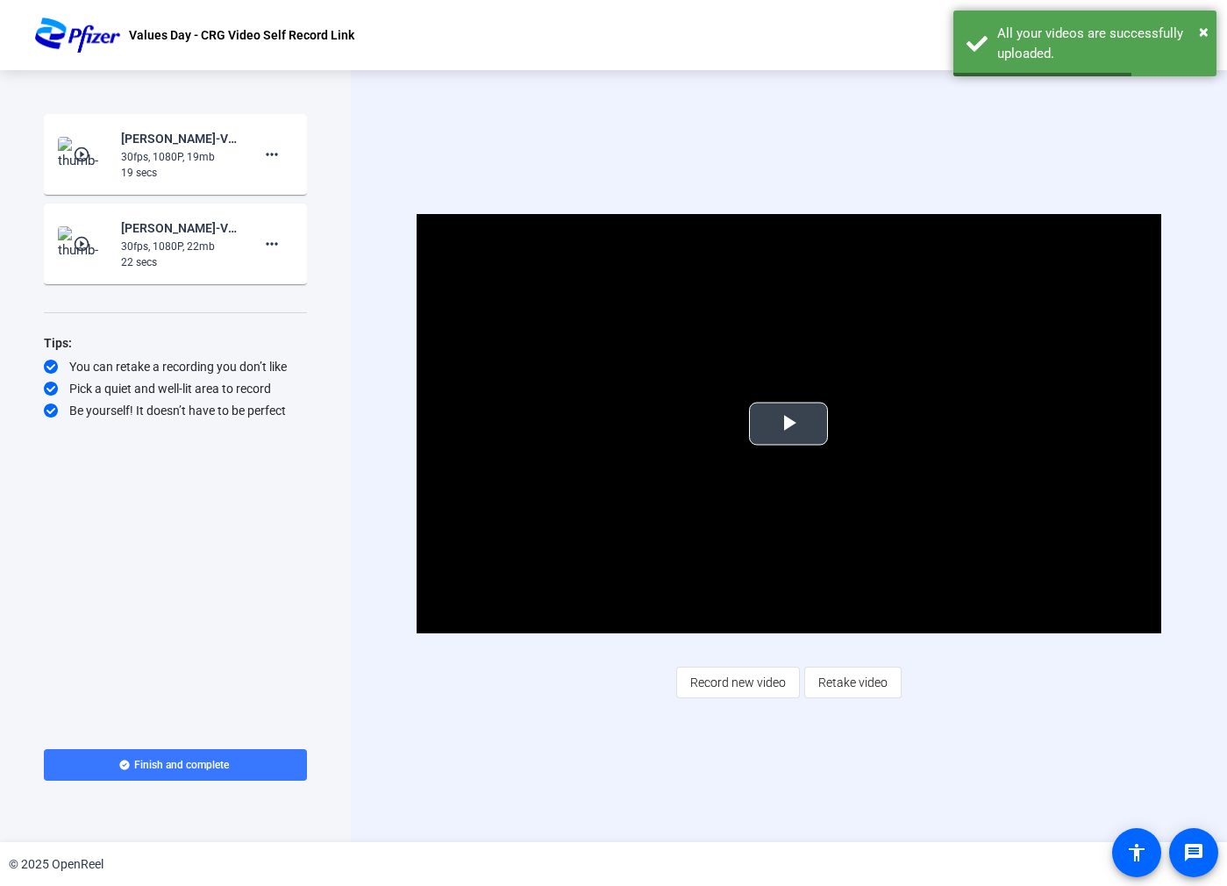
click at [789, 424] on span "Video Player" at bounding box center [789, 424] width 0 height 0
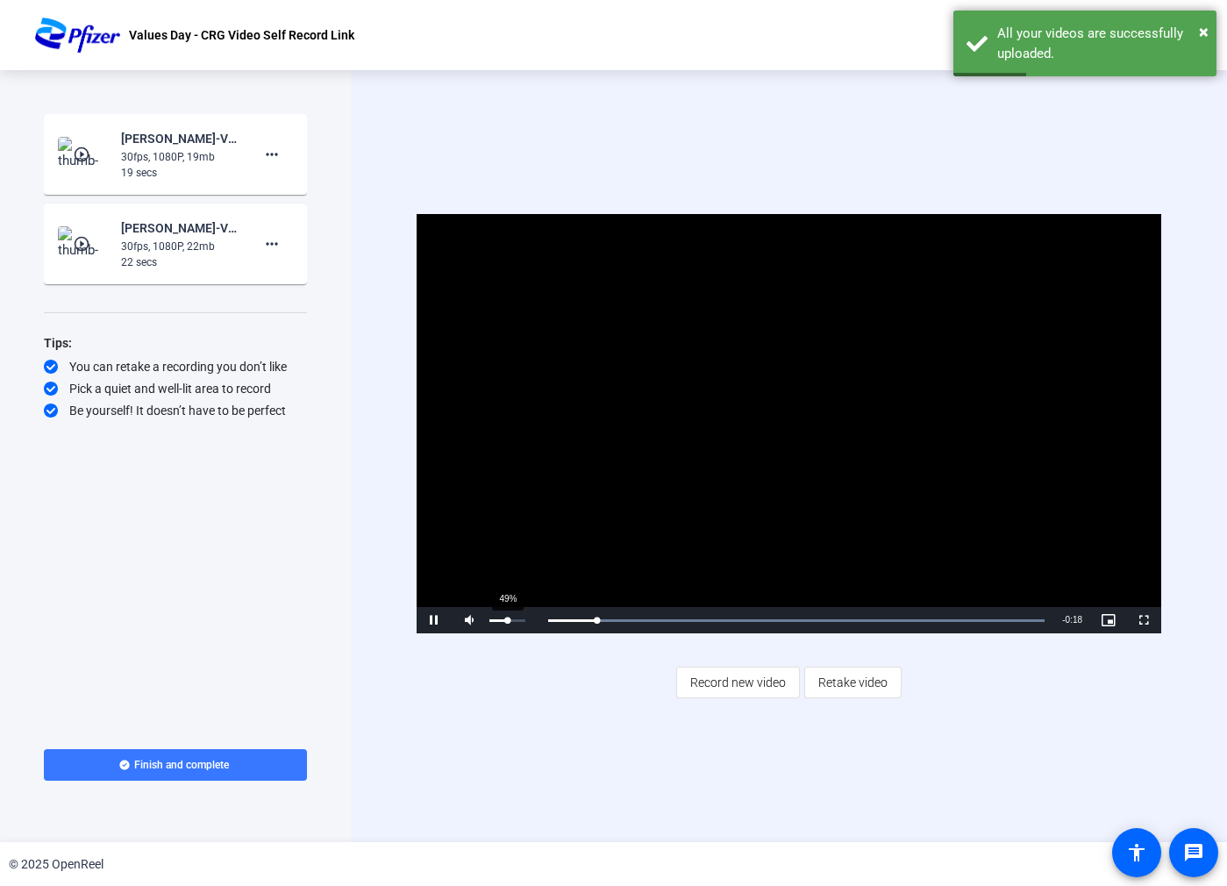
click at [507, 621] on div "Volume Level" at bounding box center [498, 620] width 18 height 3
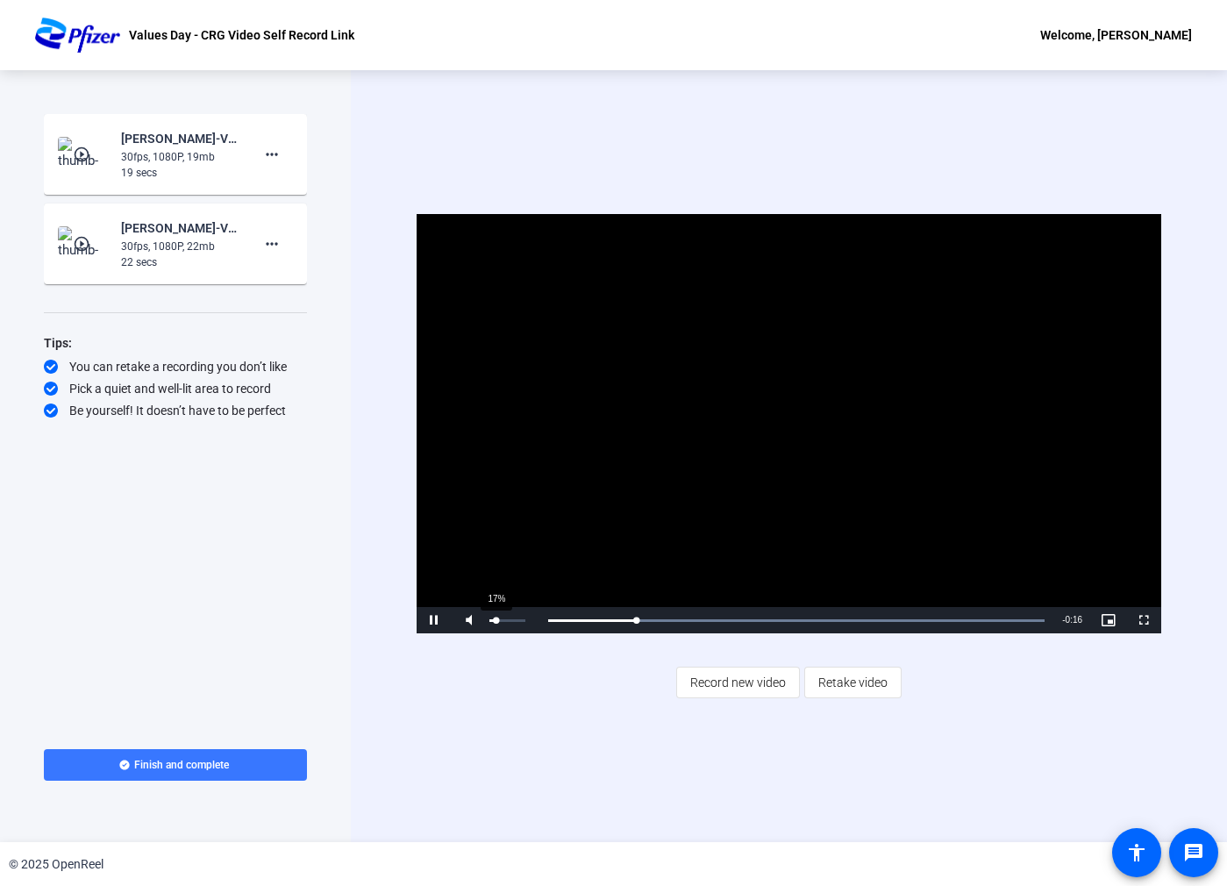
drag, startPoint x: 507, startPoint y: 621, endPoint x: 496, endPoint y: 622, distance: 11.4
click at [496, 622] on div "Volume Level" at bounding box center [492, 620] width 6 height 3
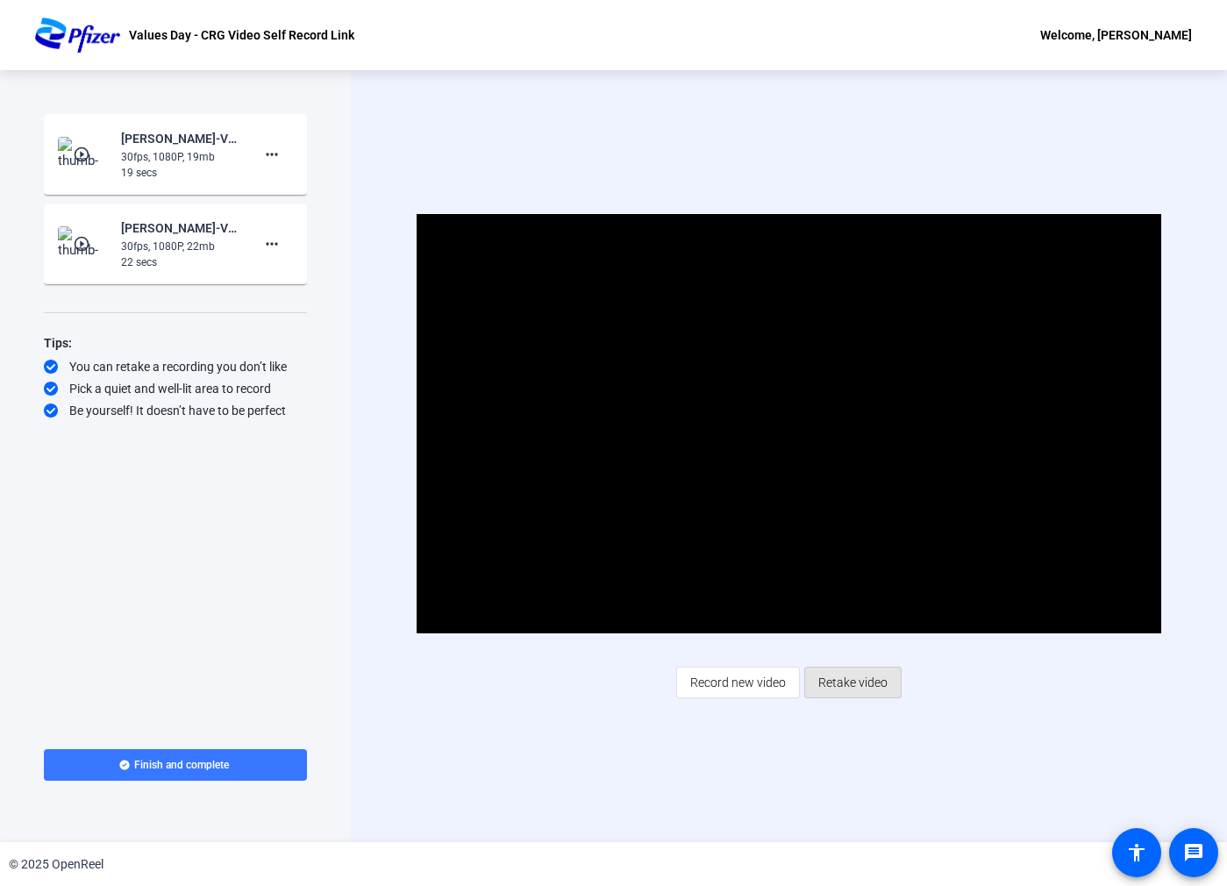
drag, startPoint x: 863, startPoint y: 688, endPoint x: 853, endPoint y: 667, distance: 23.2
click at [854, 668] on span "Retake video" at bounding box center [852, 682] width 69 height 33
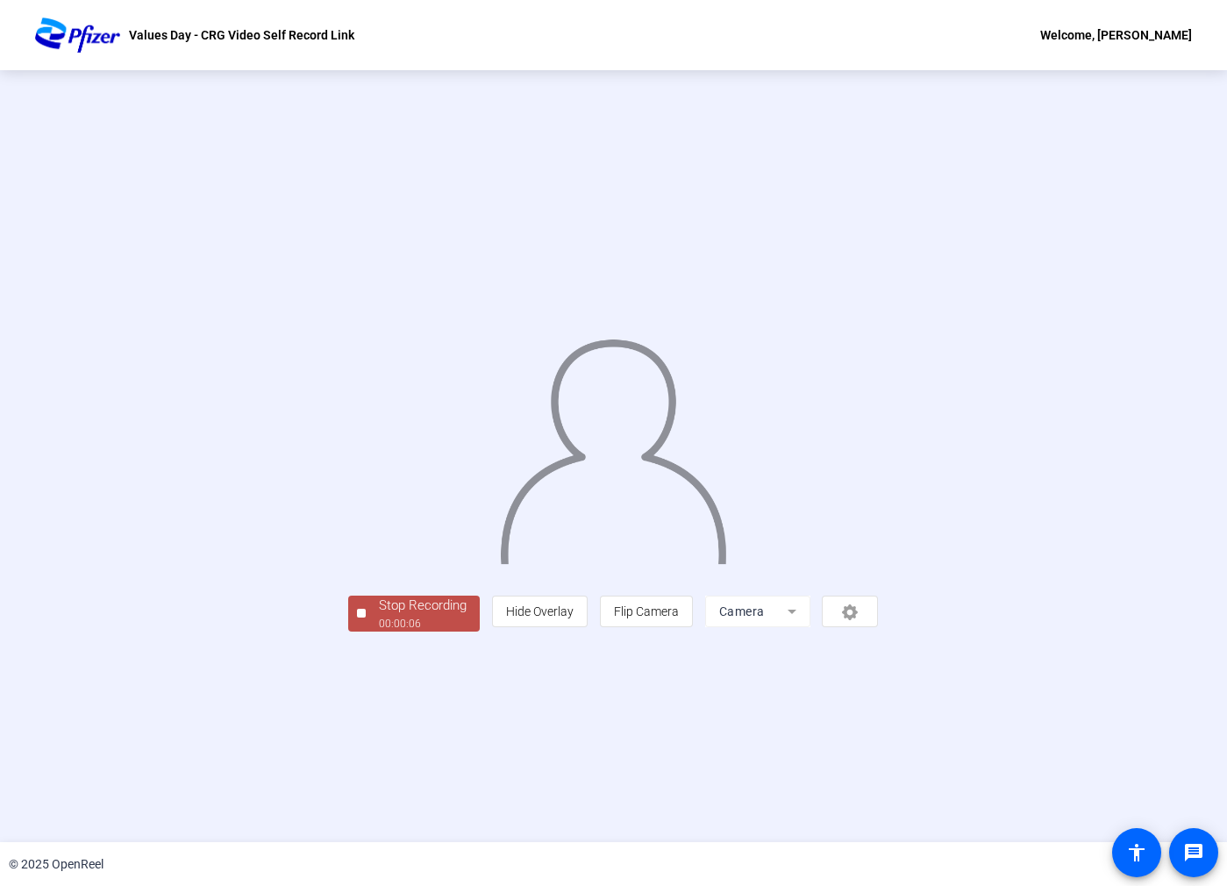
click at [379, 632] on div "00:00:06" at bounding box center [423, 624] width 88 height 16
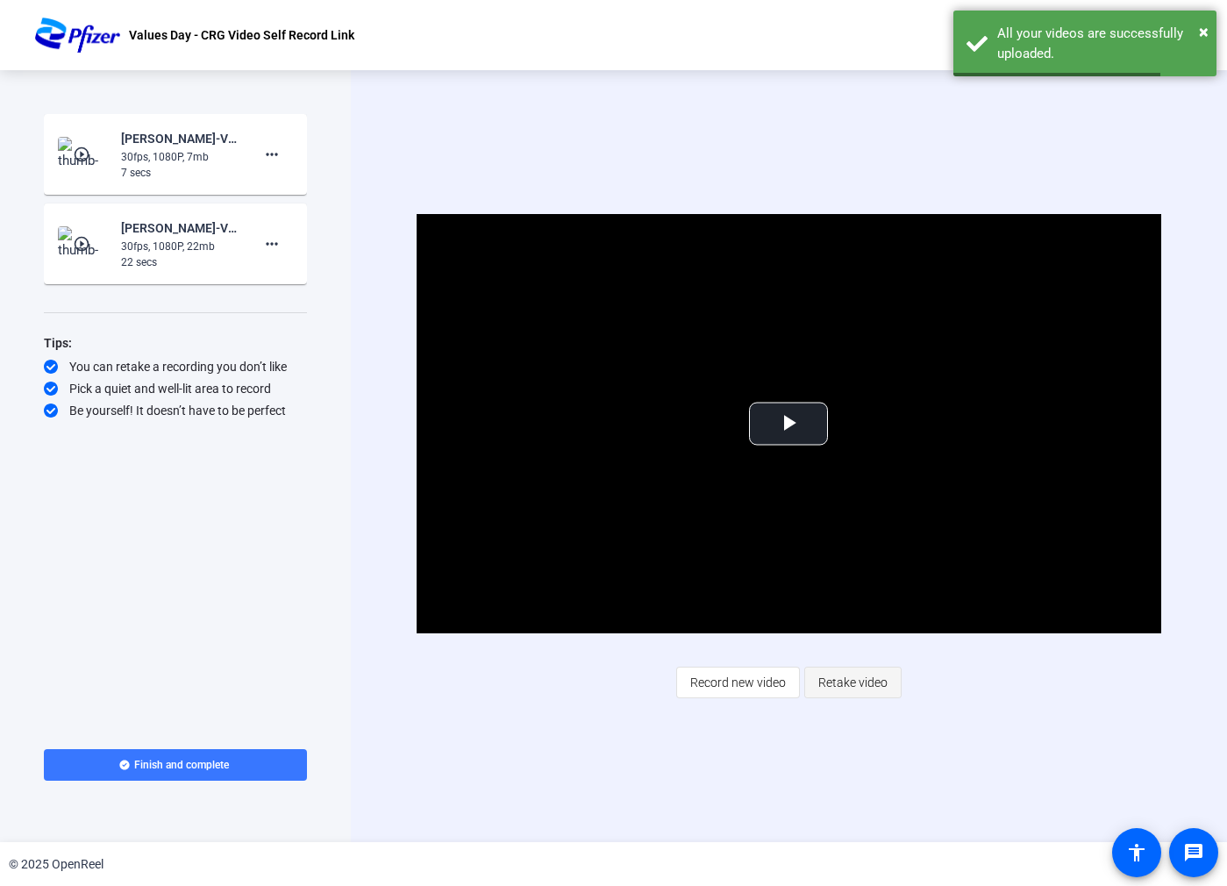
click at [869, 674] on span "Retake video" at bounding box center [852, 682] width 69 height 33
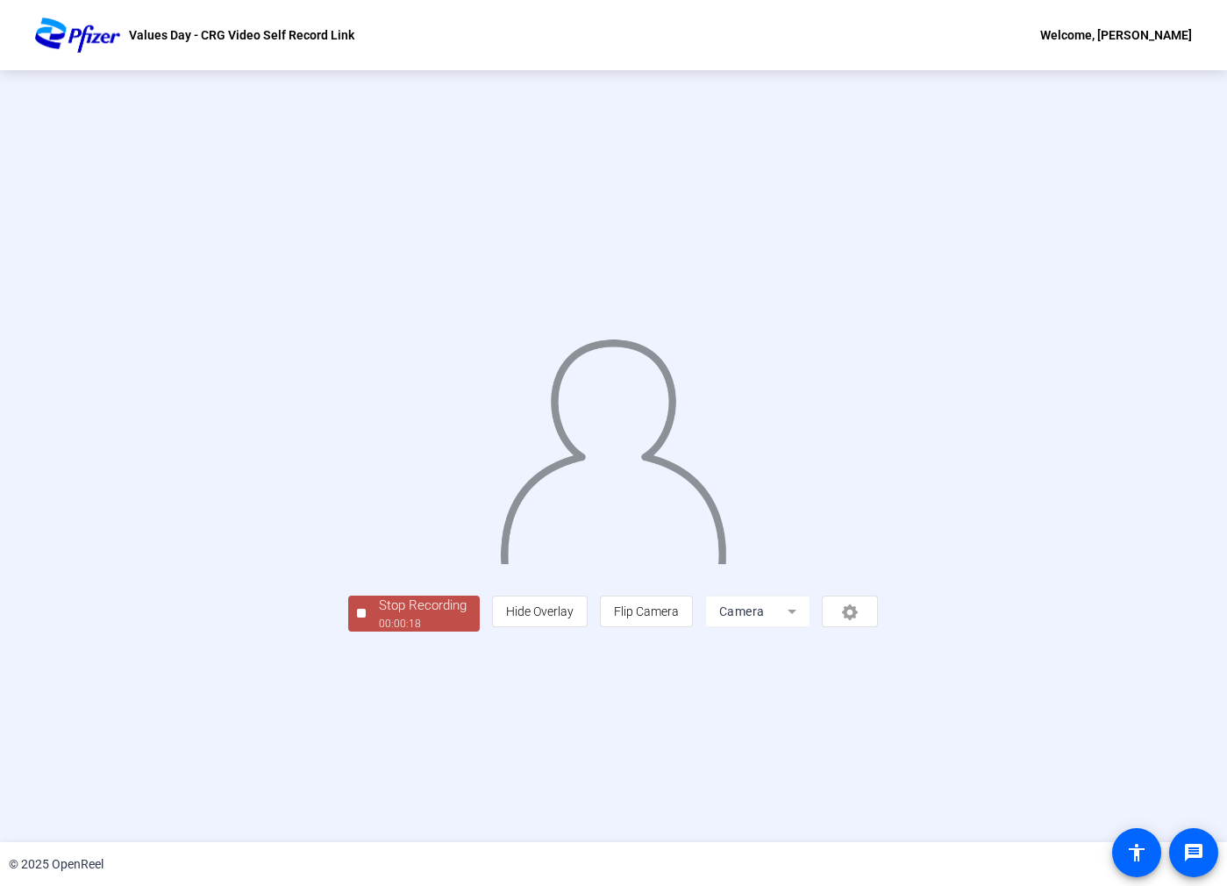
click at [379, 632] on div "00:00:18" at bounding box center [423, 624] width 88 height 16
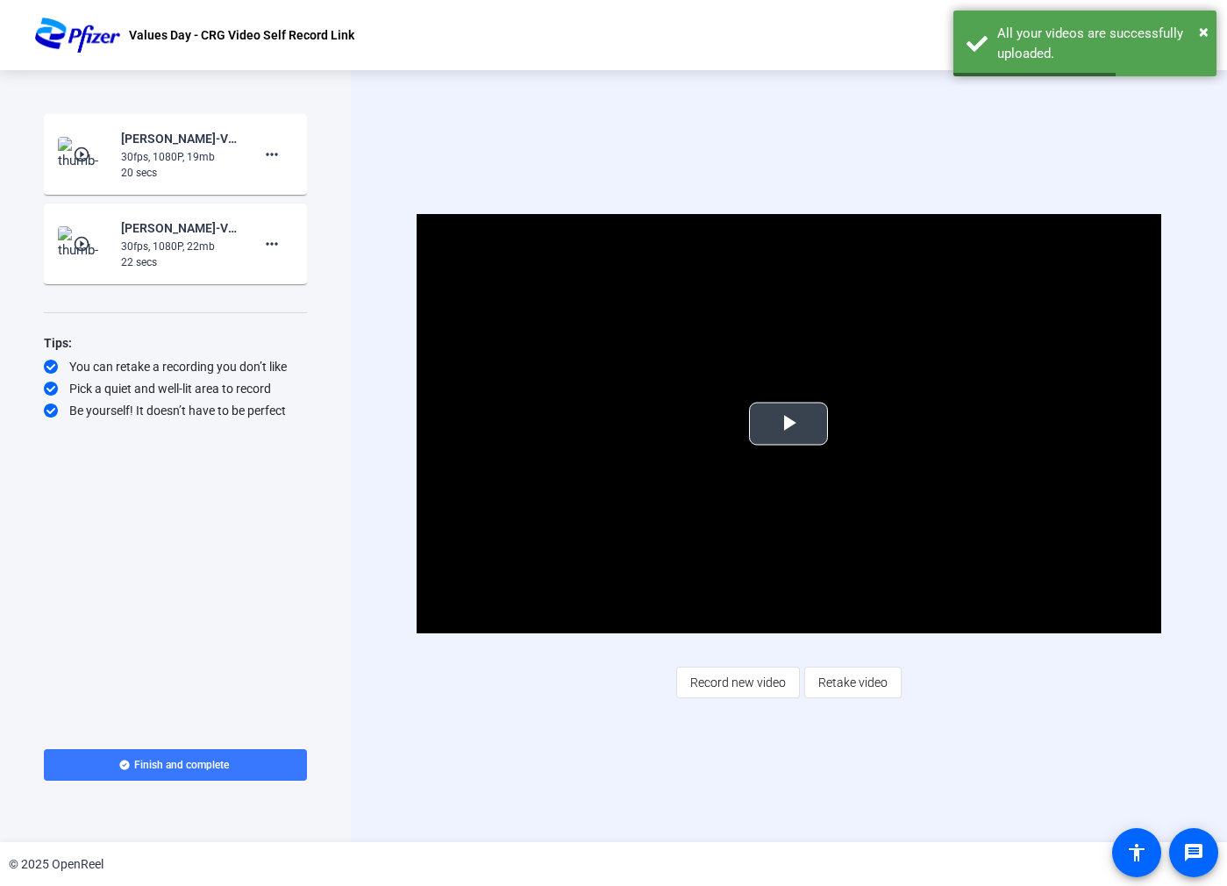
click at [789, 424] on span "Video Player" at bounding box center [789, 424] width 0 height 0
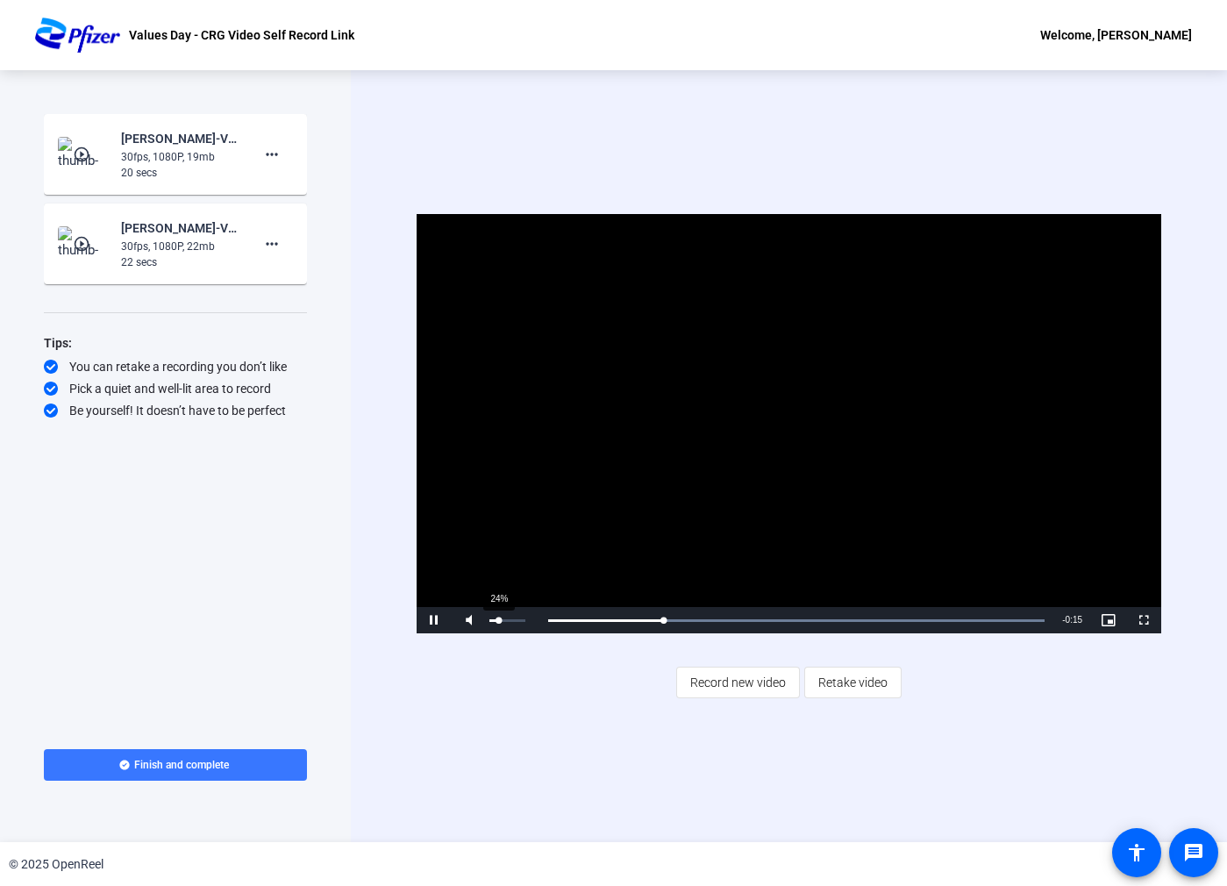
click at [498, 619] on div "Volume Level" at bounding box center [493, 620] width 9 height 3
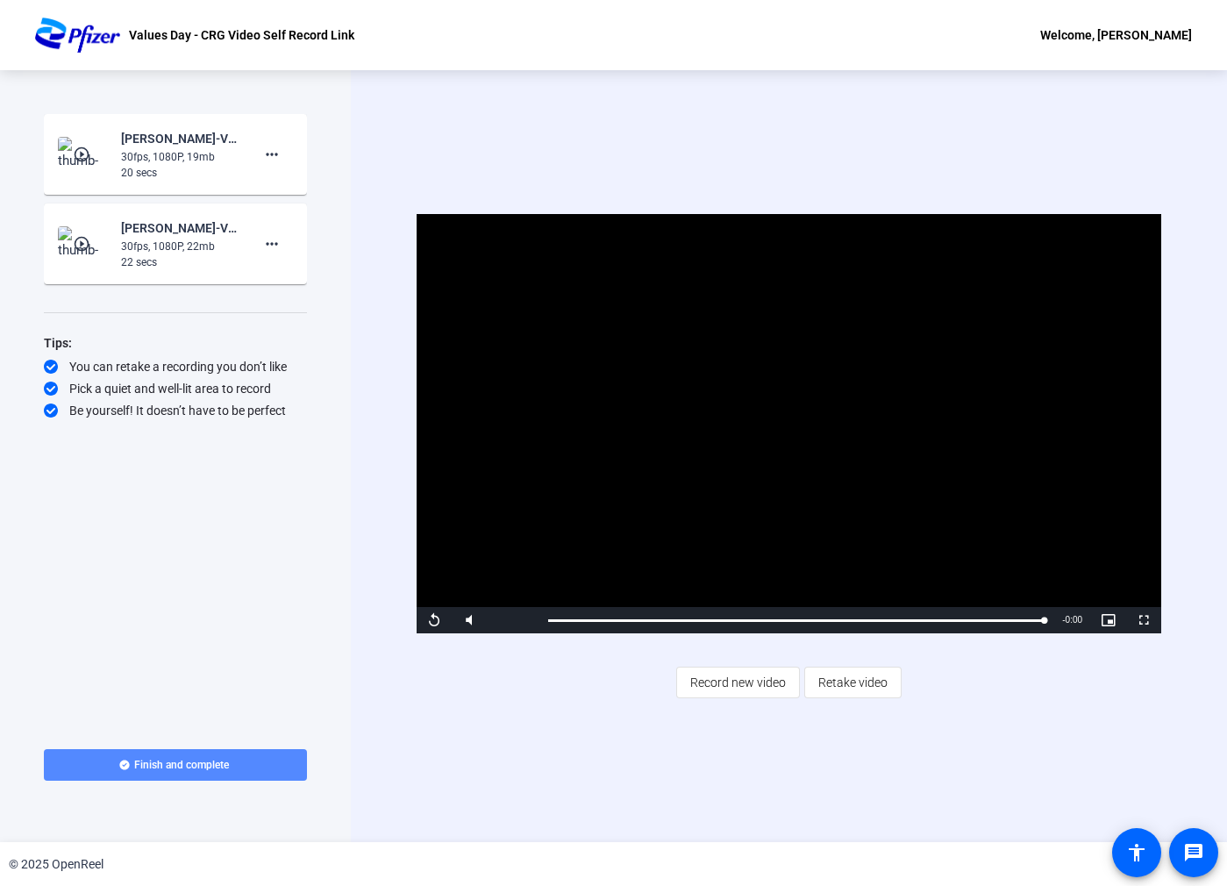
click at [201, 765] on span "Finish and complete" at bounding box center [181, 765] width 95 height 14
